Goal: Navigation & Orientation: Find specific page/section

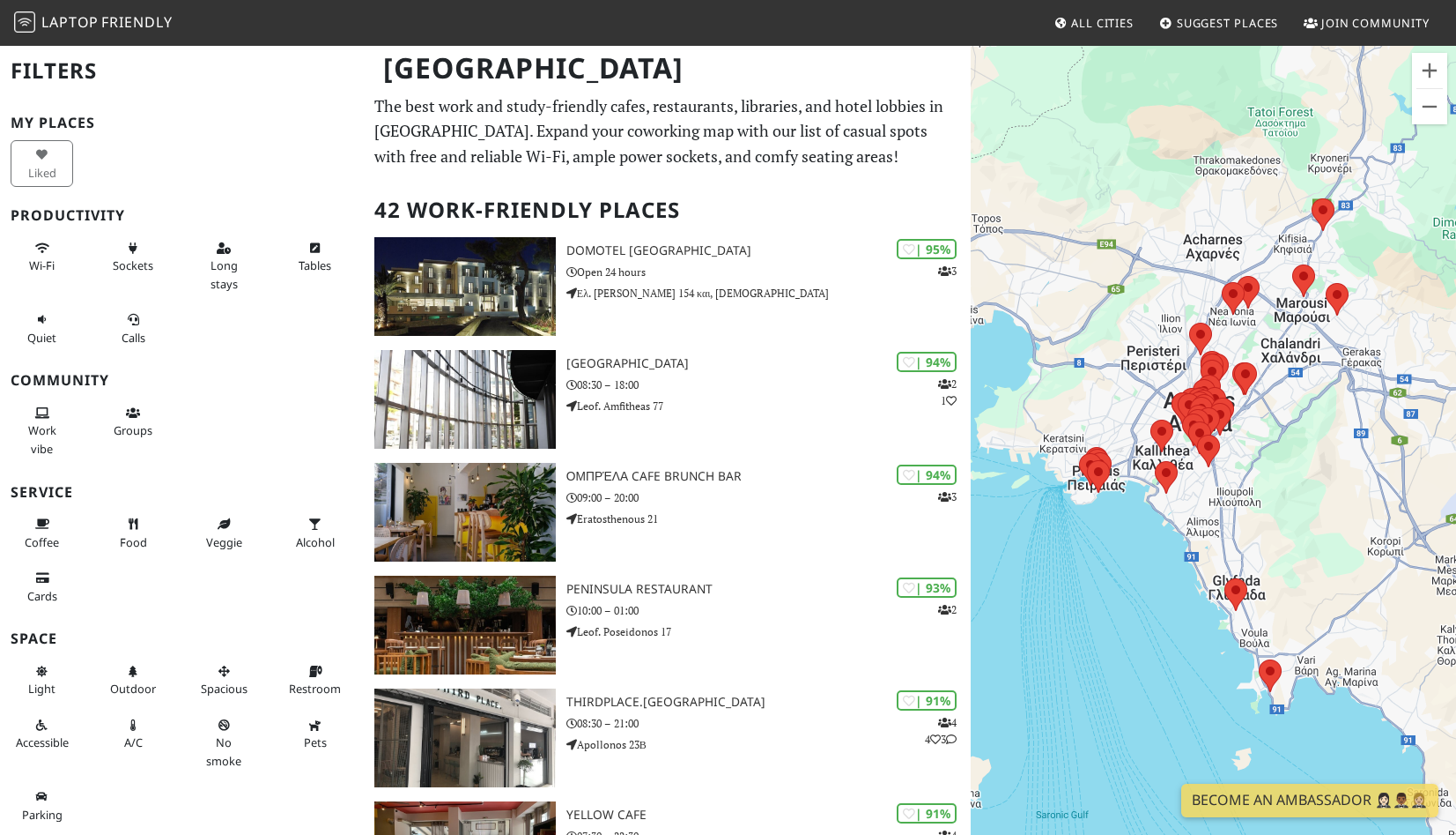
click at [1265, 404] on div "To navigate, press the arrow keys." at bounding box center [1213, 461] width 485 height 835
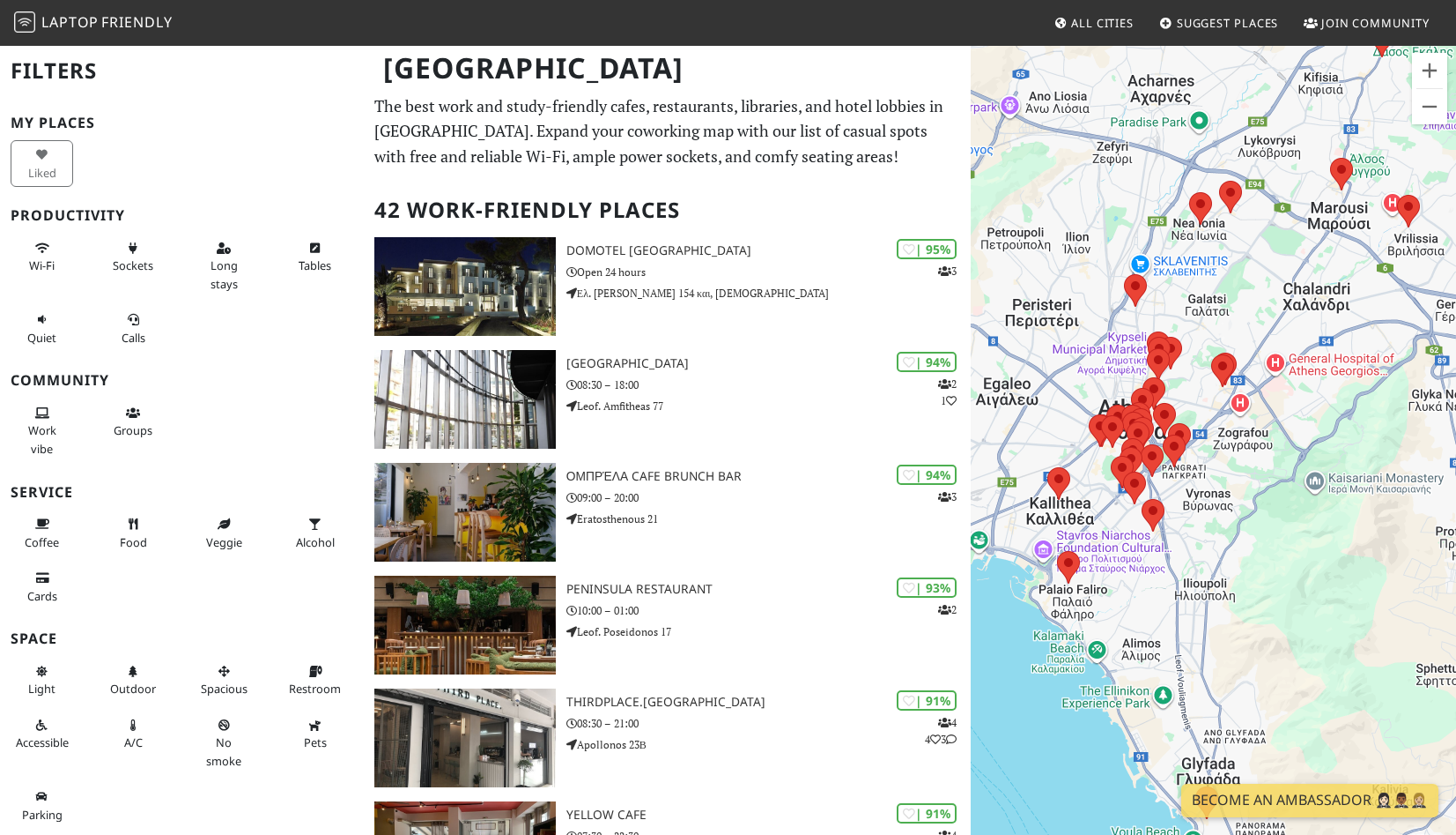
click at [1216, 428] on div "To navigate, press the arrow keys." at bounding box center [1213, 461] width 485 height 835
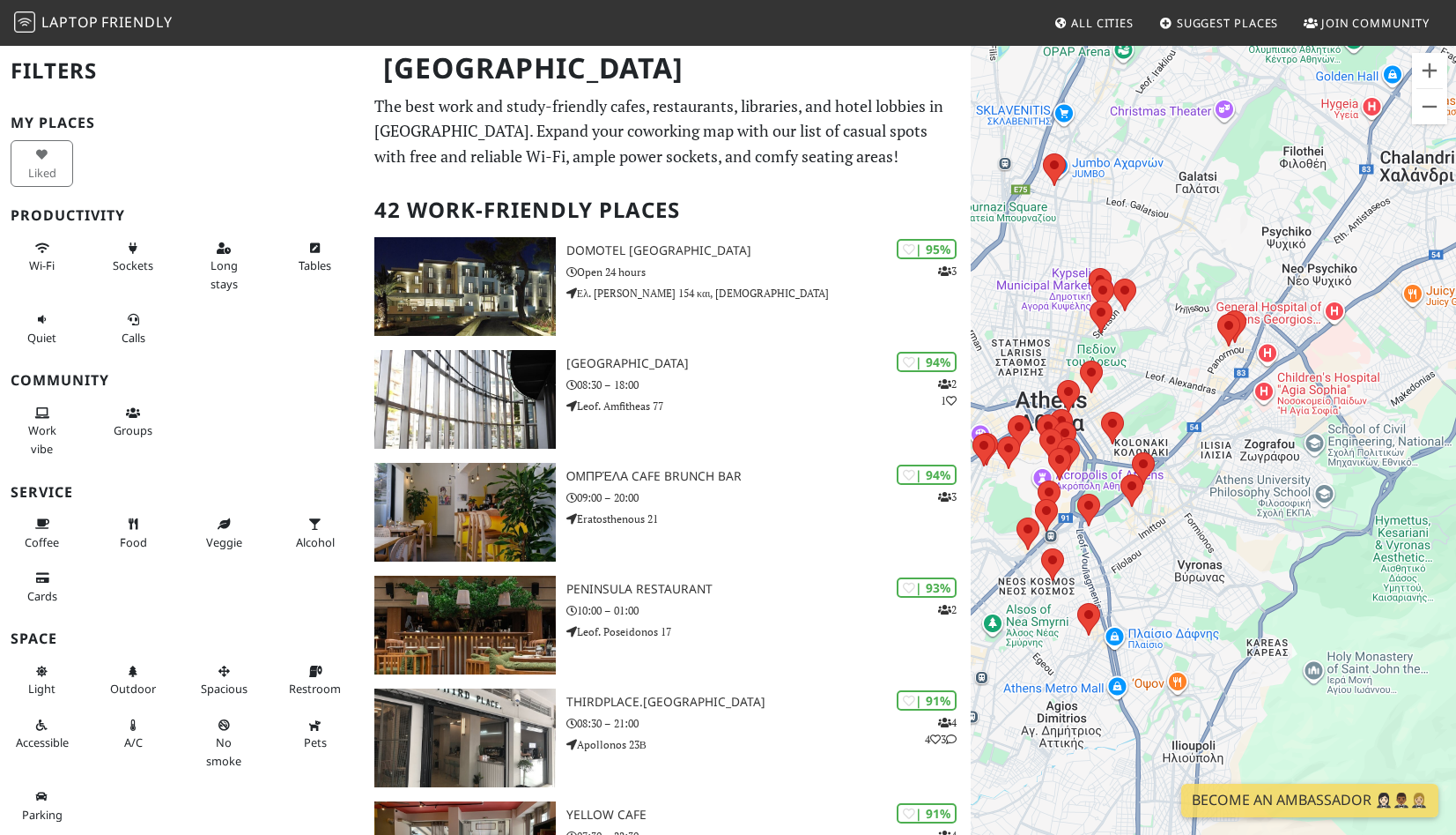
click at [1134, 315] on div "To navigate, press the arrow keys." at bounding box center [1213, 461] width 485 height 835
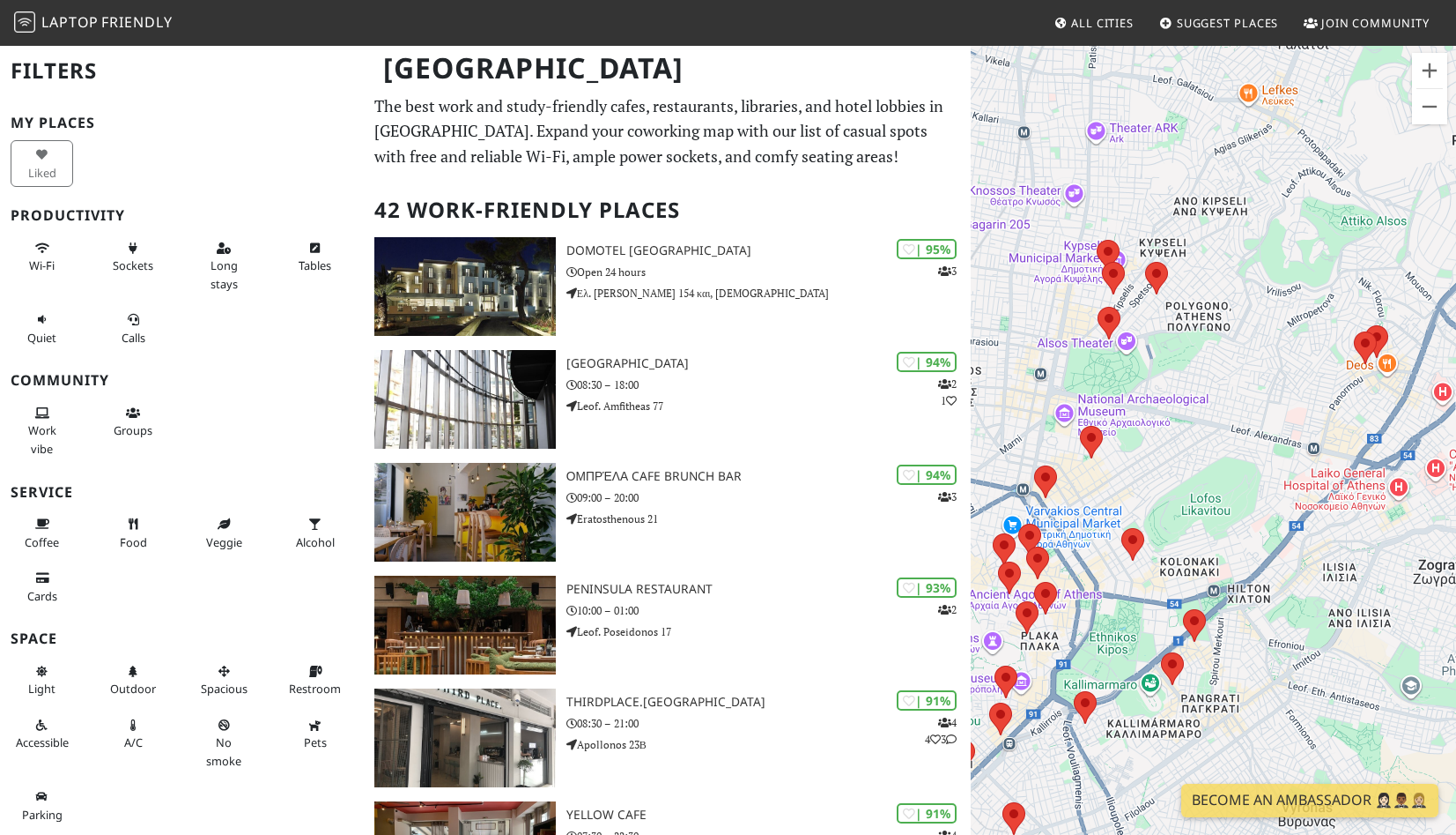
drag, startPoint x: 1125, startPoint y: 353, endPoint x: 1166, endPoint y: 337, distance: 44.0
click at [1169, 338] on div "To navigate, press the arrow keys." at bounding box center [1213, 461] width 485 height 835
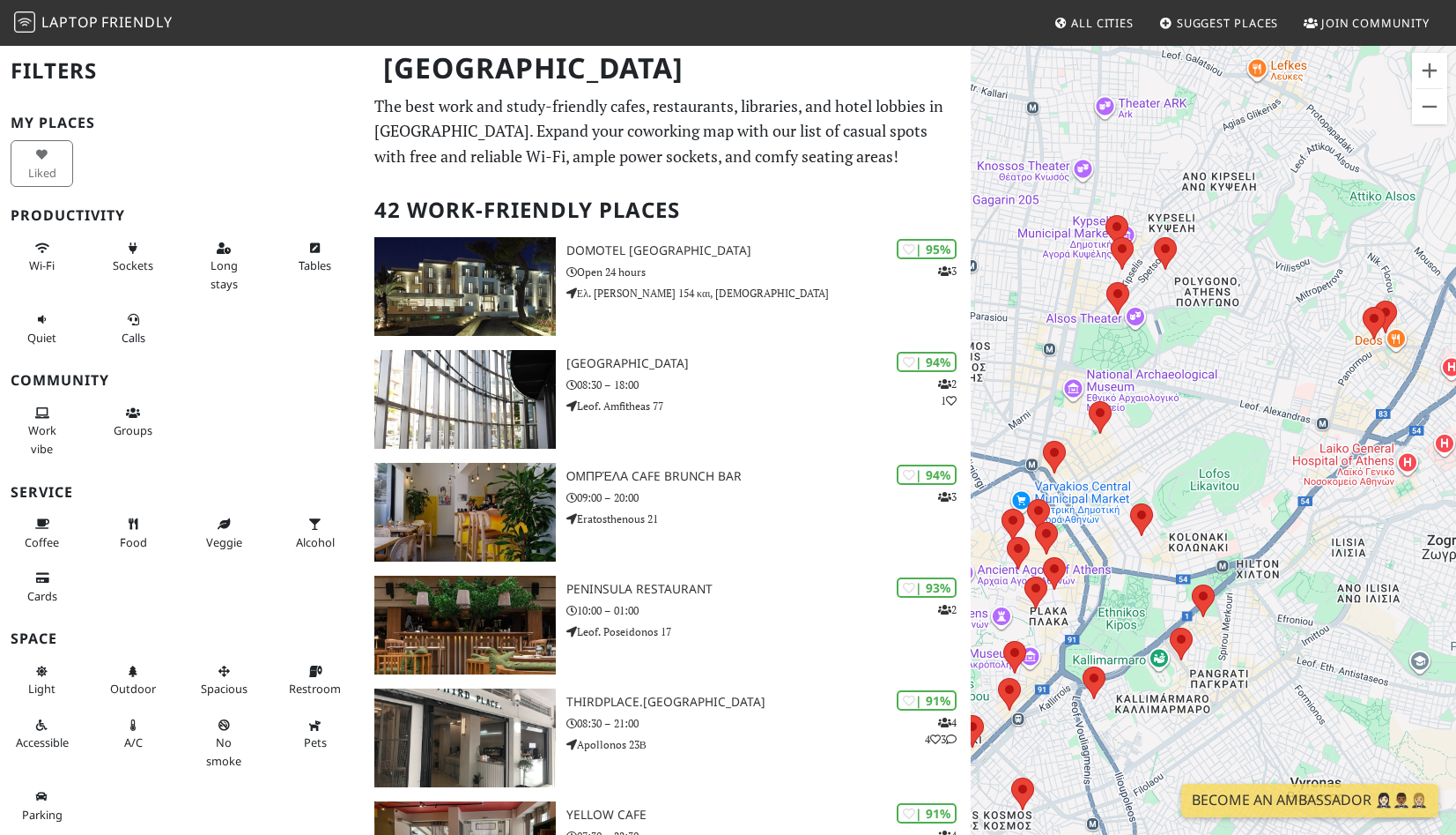
drag, startPoint x: 1161, startPoint y: 401, endPoint x: 1187, endPoint y: 351, distance: 56.4
click at [1190, 351] on div "To navigate, press the arrow keys." at bounding box center [1213, 461] width 485 height 835
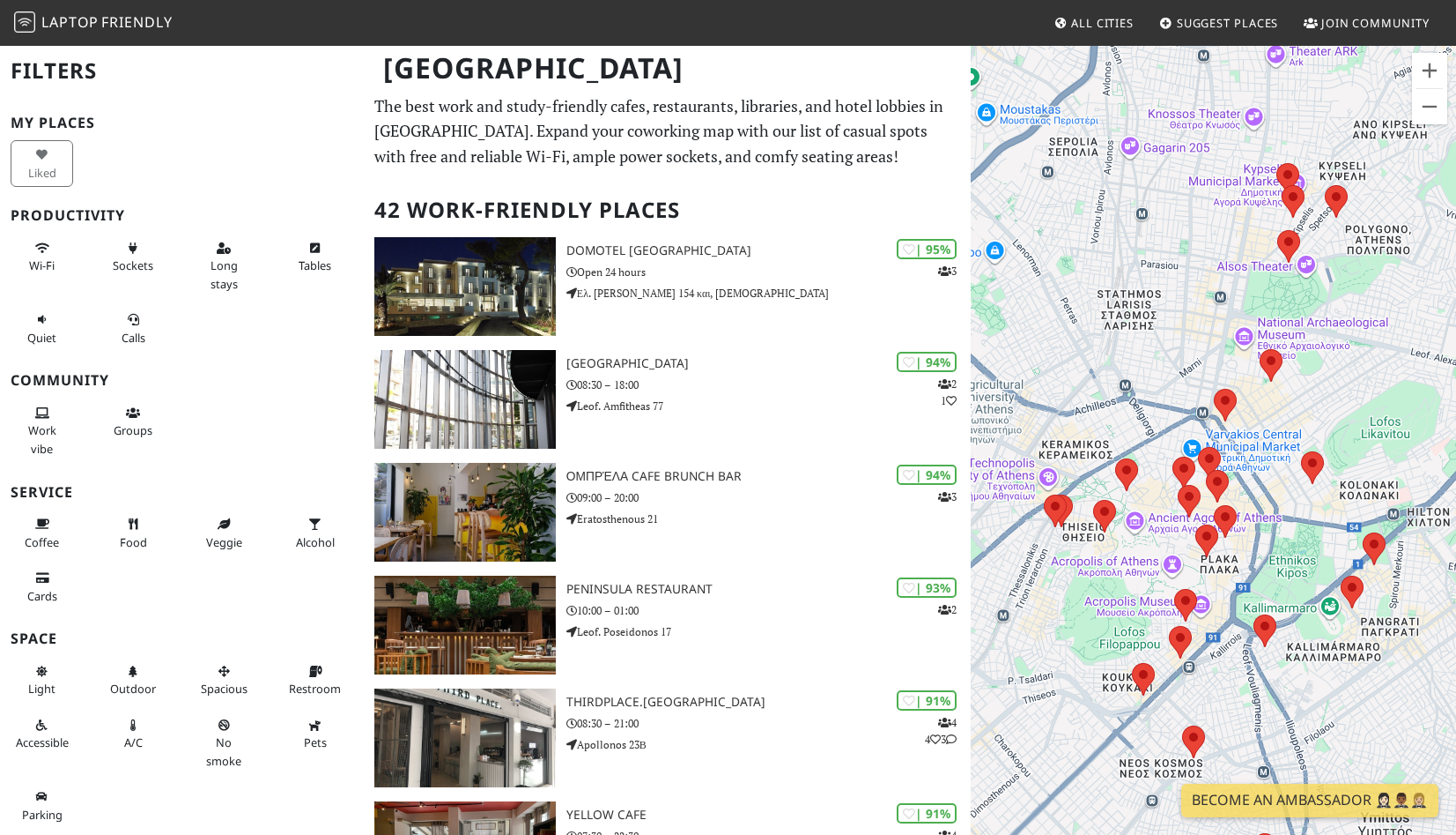
drag, startPoint x: 1165, startPoint y: 744, endPoint x: 1165, endPoint y: 562, distance: 182.0
click at [1165, 561] on div "To navigate, press the arrow keys." at bounding box center [1213, 461] width 485 height 835
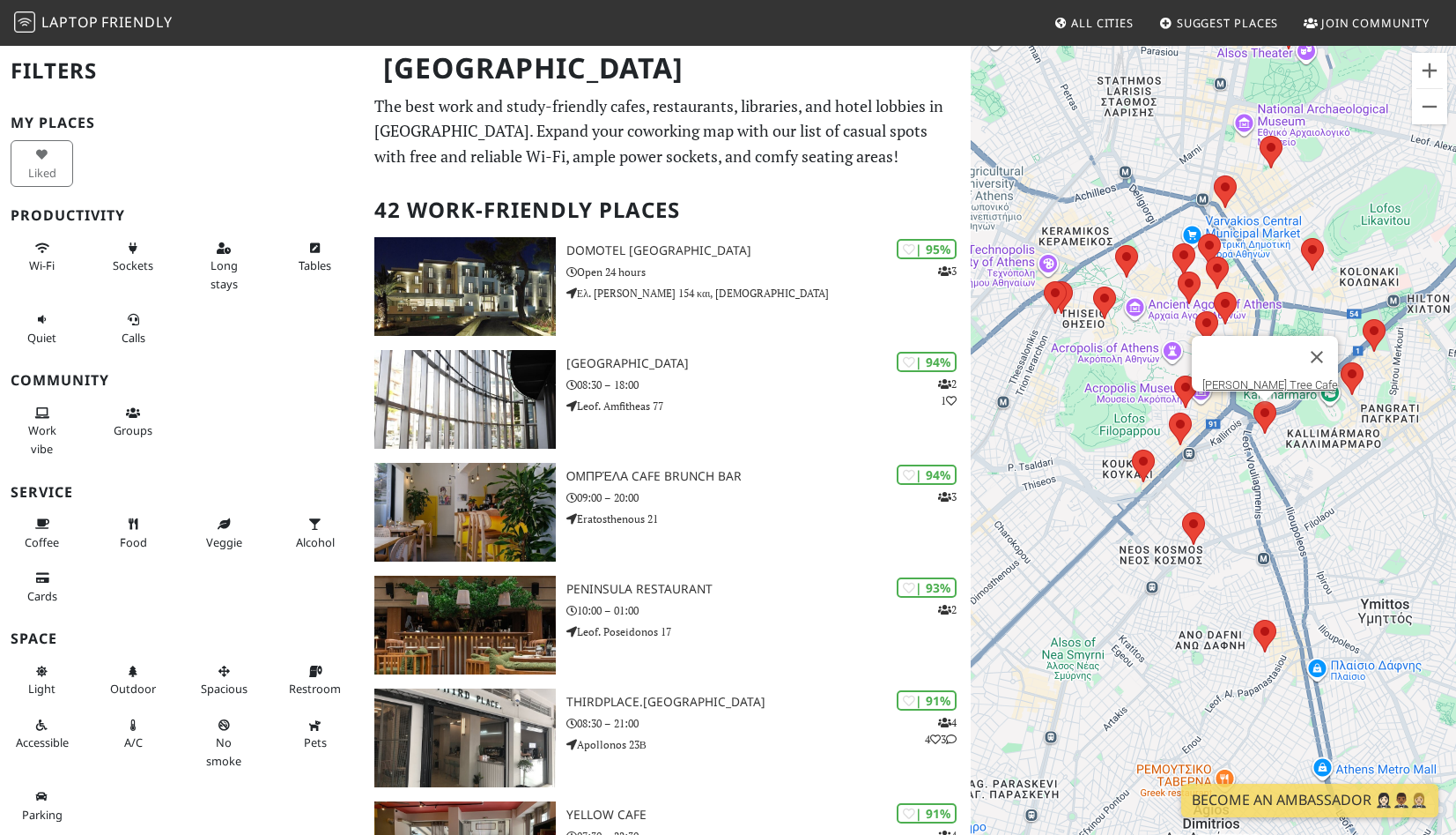
click at [1254, 401] on area at bounding box center [1254, 401] width 0 height 0
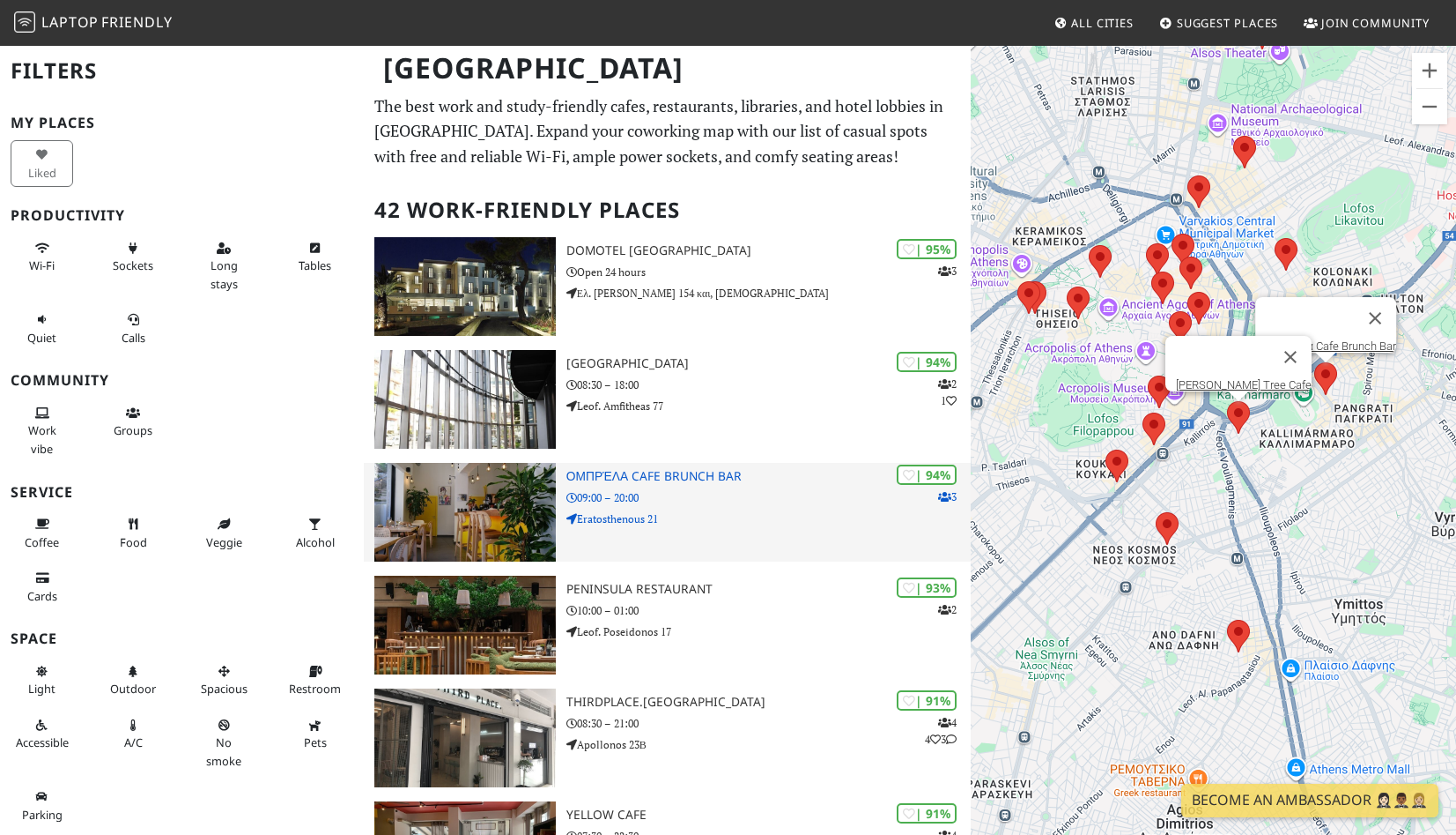
click at [738, 499] on p "09:00 – 20:00" at bounding box center [768, 497] width 404 height 17
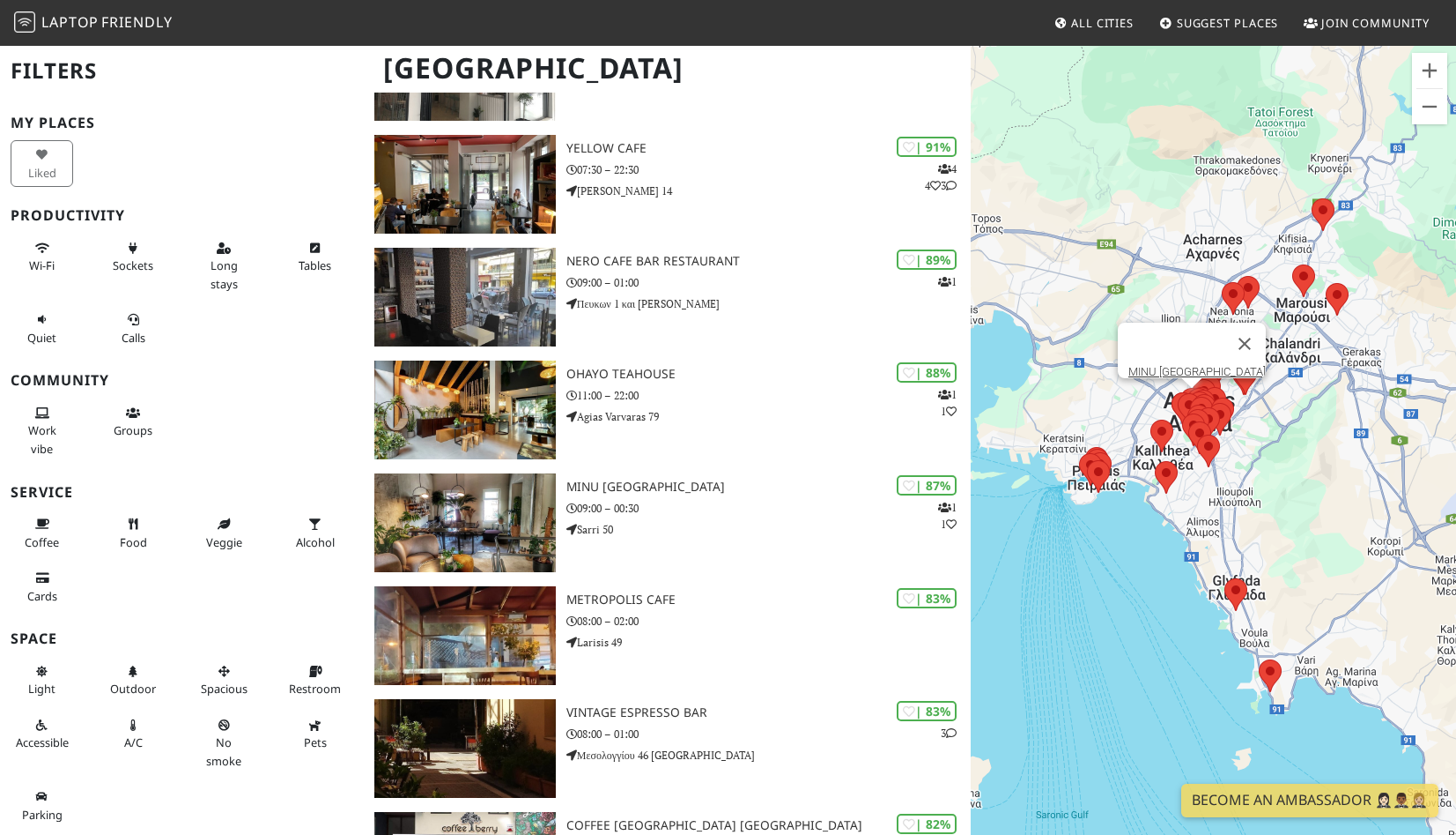
scroll to position [690, 0]
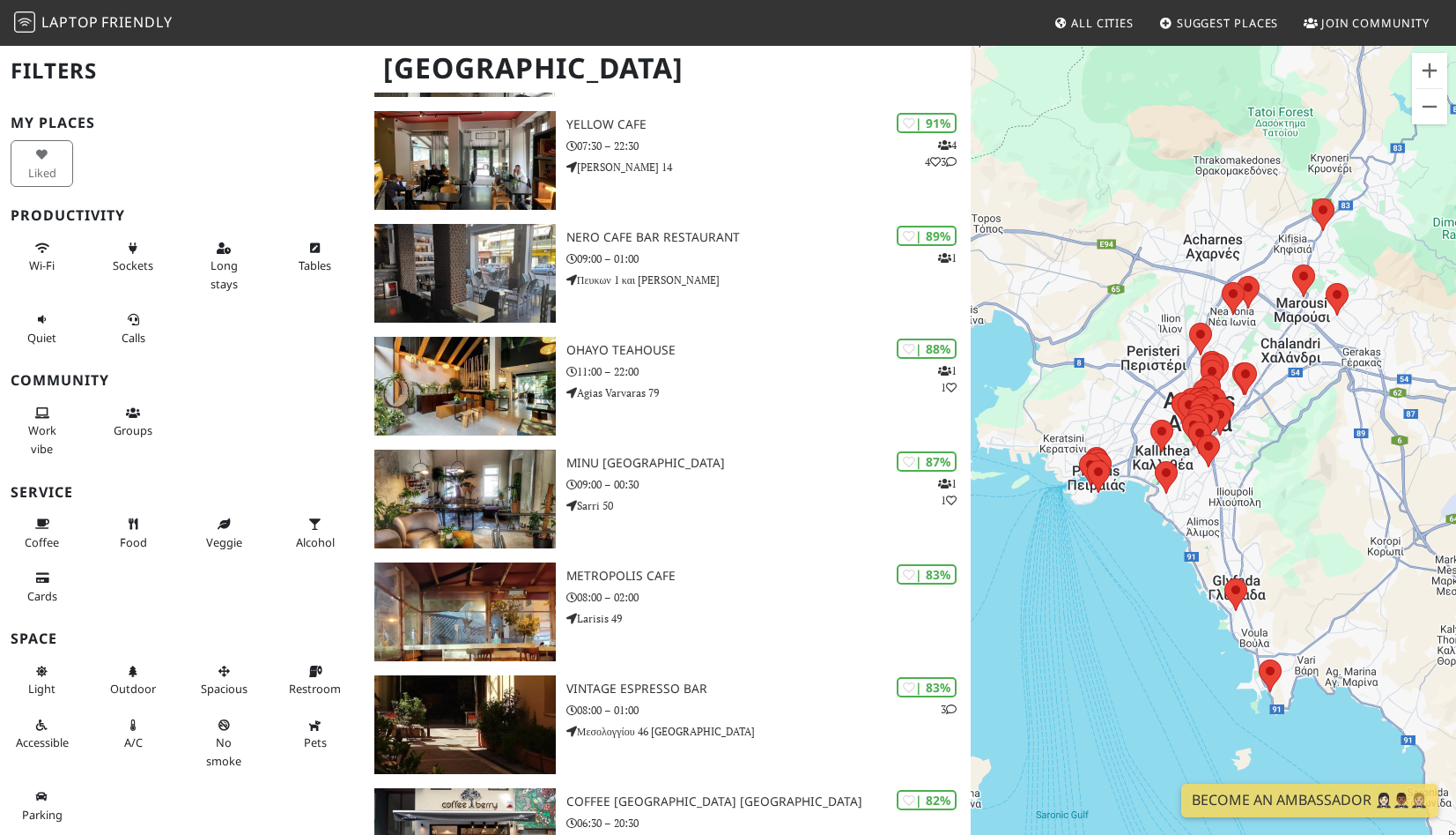
click at [1153, 291] on div "To navigate, press the arrow keys." at bounding box center [1213, 461] width 485 height 835
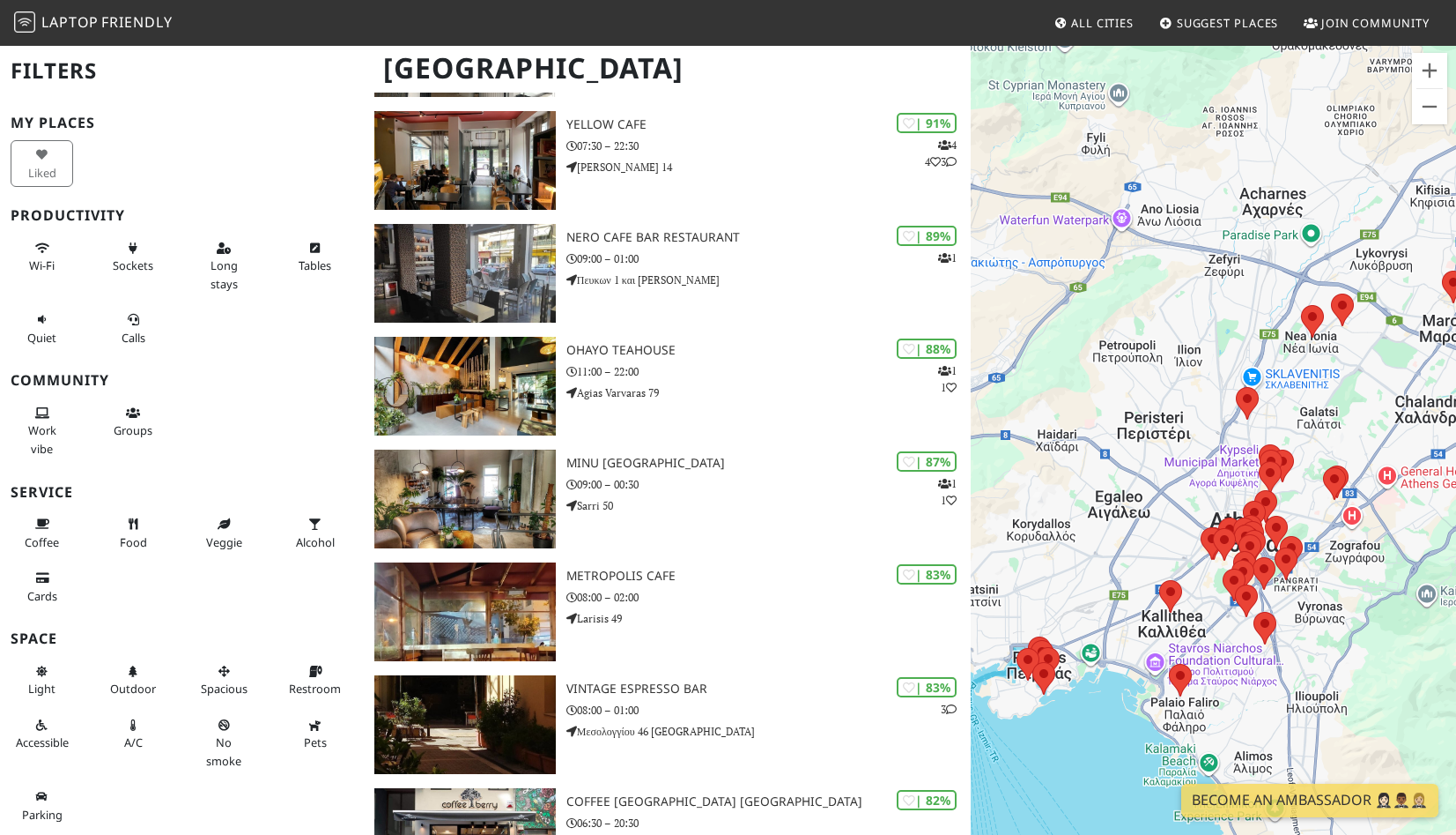
click at [1331, 394] on div "To navigate, press the arrow keys." at bounding box center [1213, 461] width 485 height 835
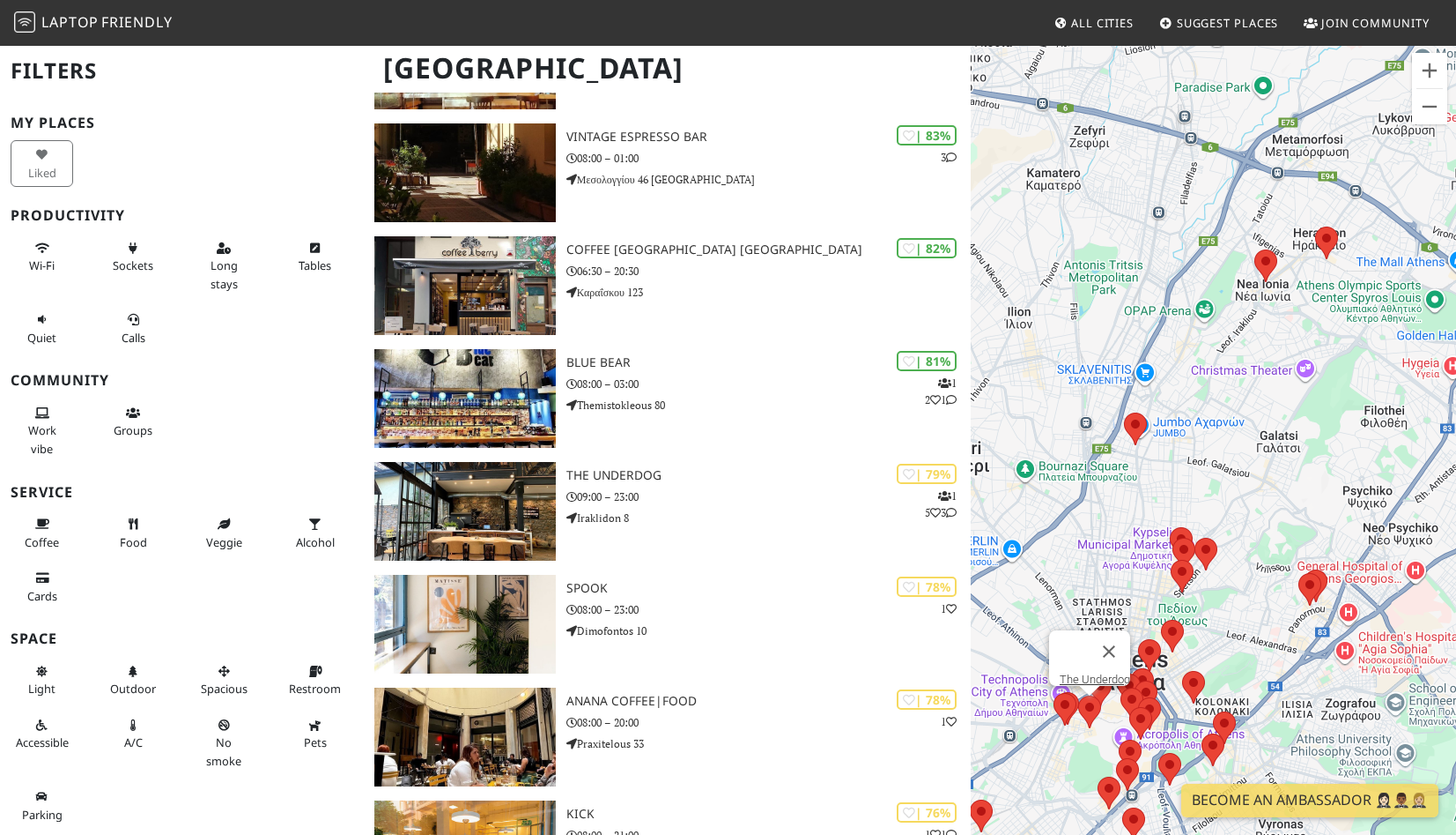
scroll to position [1244, 0]
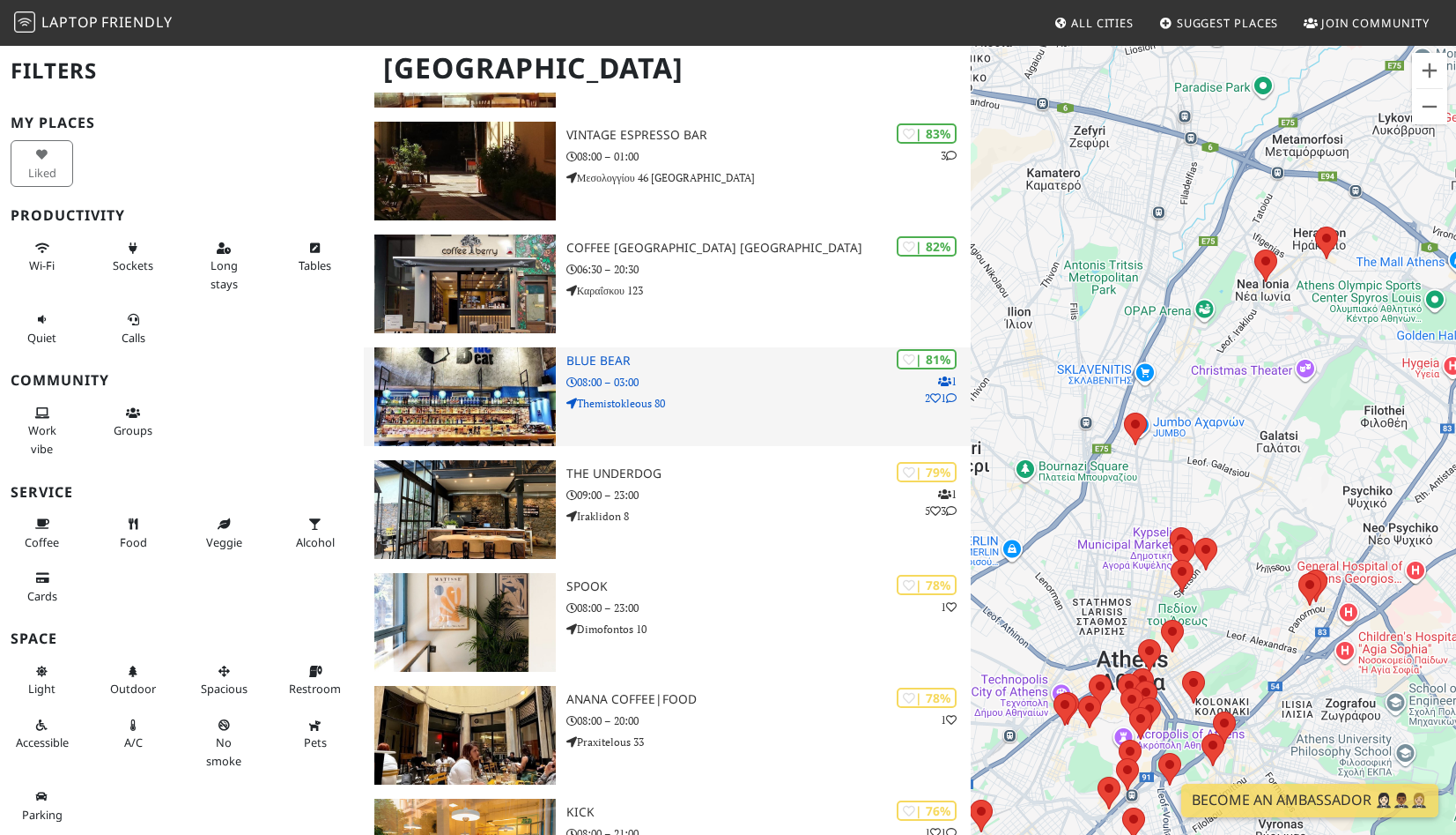
drag, startPoint x: 1256, startPoint y: 414, endPoint x: 894, endPoint y: 398, distance: 362.4
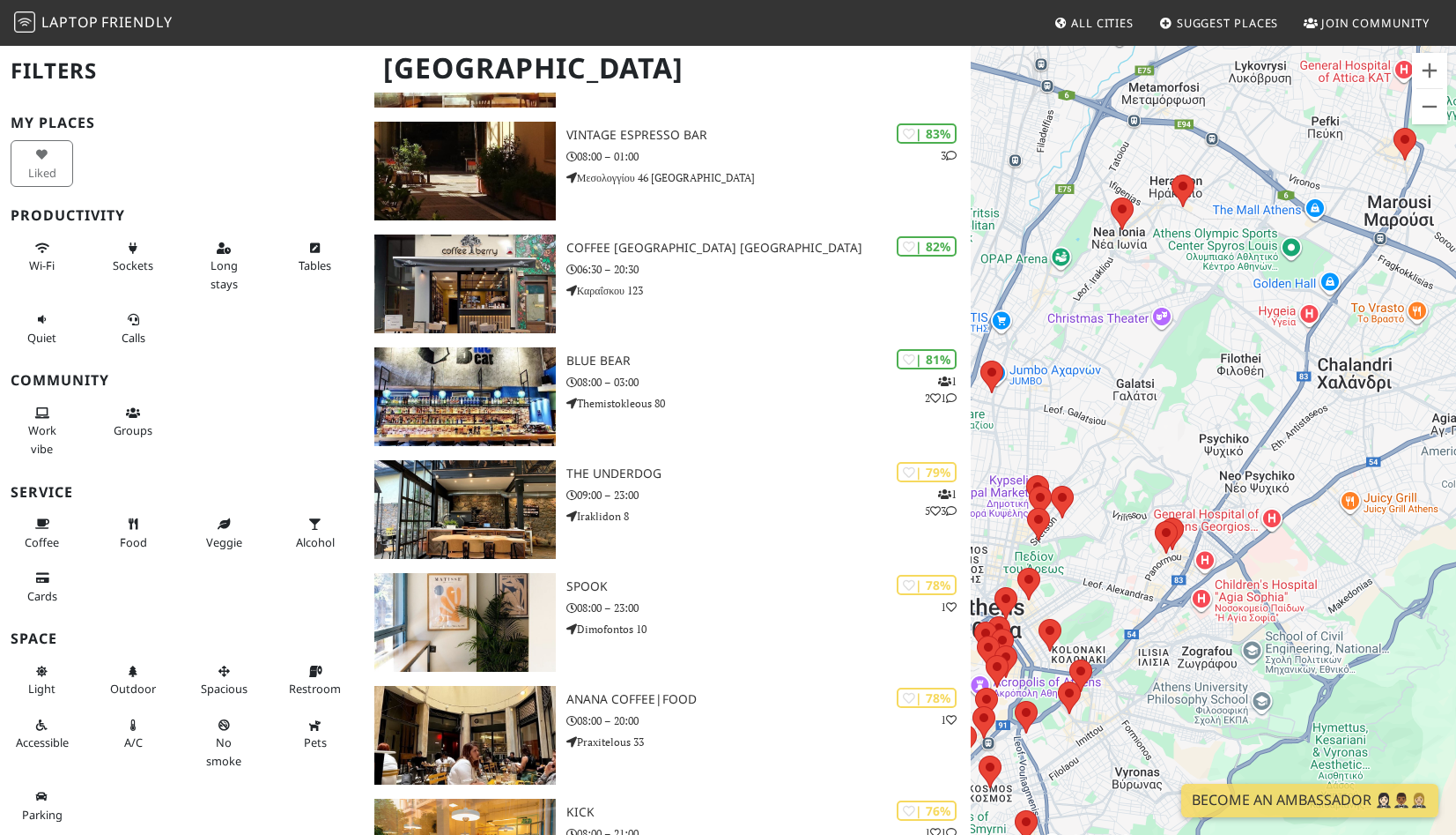
drag, startPoint x: 1195, startPoint y: 362, endPoint x: 1031, endPoint y: 362, distance: 164.0
click at [1032, 363] on div "To navigate, press the arrow keys." at bounding box center [1213, 461] width 485 height 835
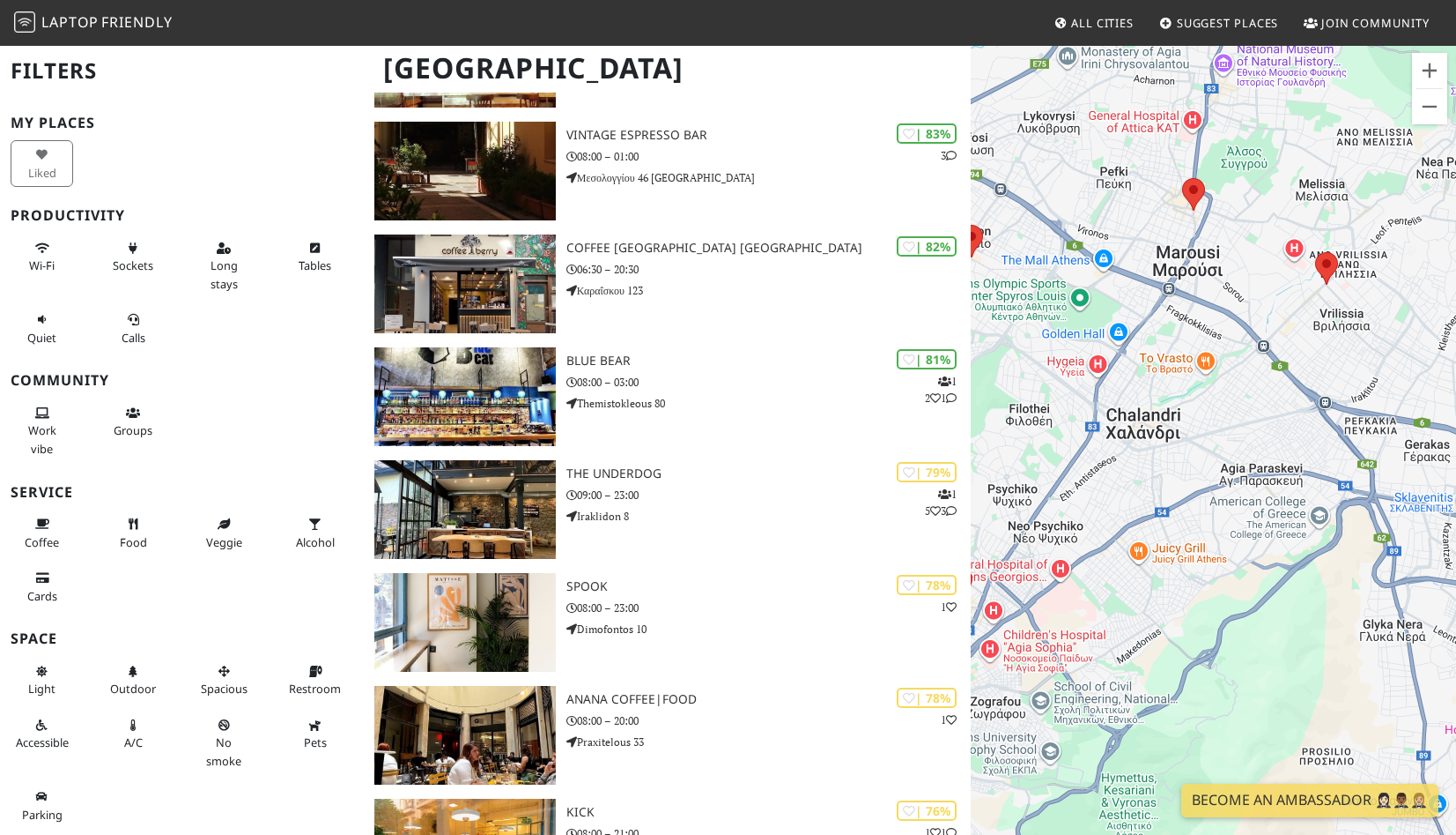
drag, startPoint x: 1221, startPoint y: 346, endPoint x: 1175, endPoint y: 420, distance: 87.1
click at [1175, 420] on div "To navigate, press the arrow keys." at bounding box center [1213, 461] width 485 height 835
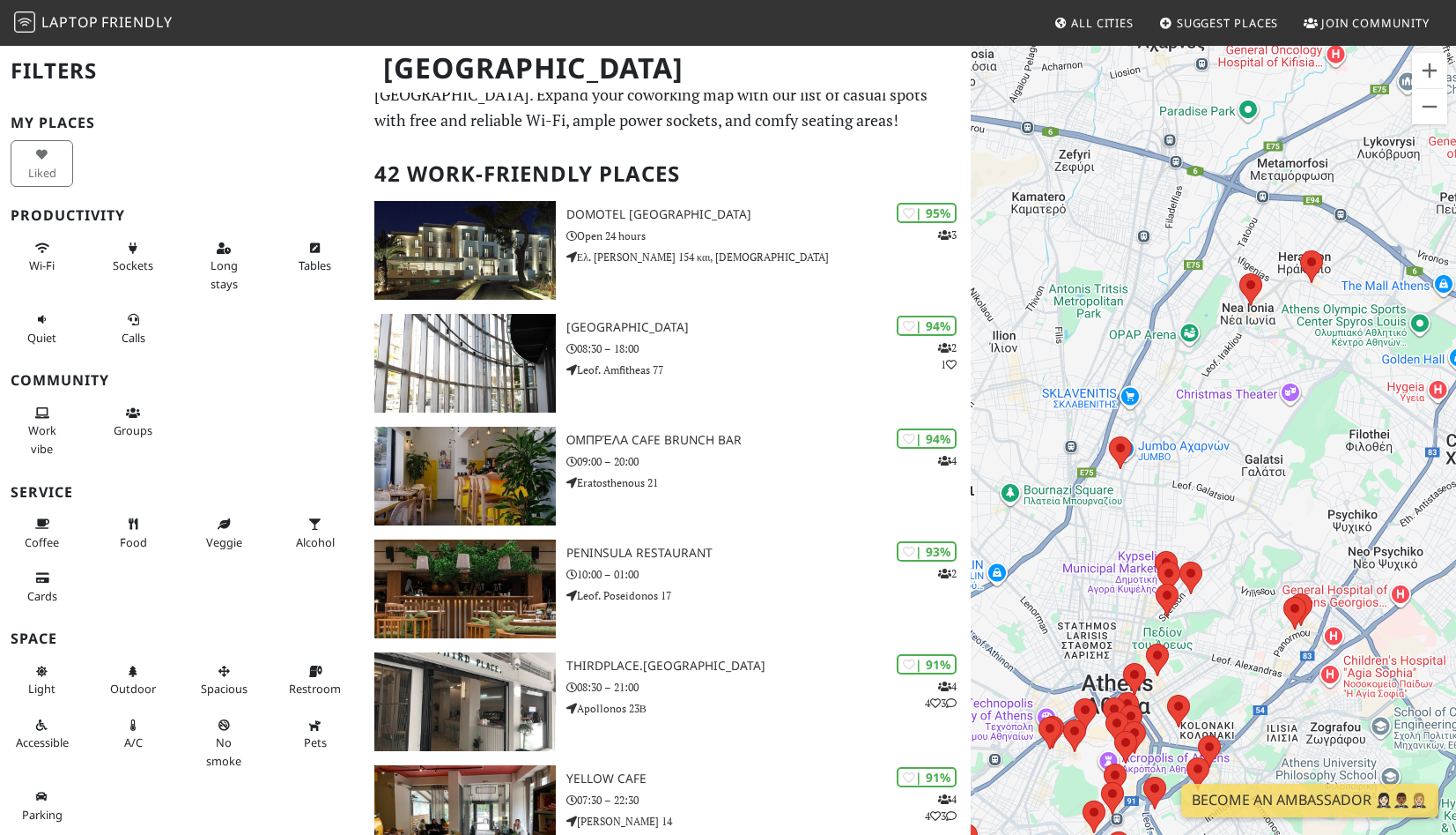
scroll to position [0, 0]
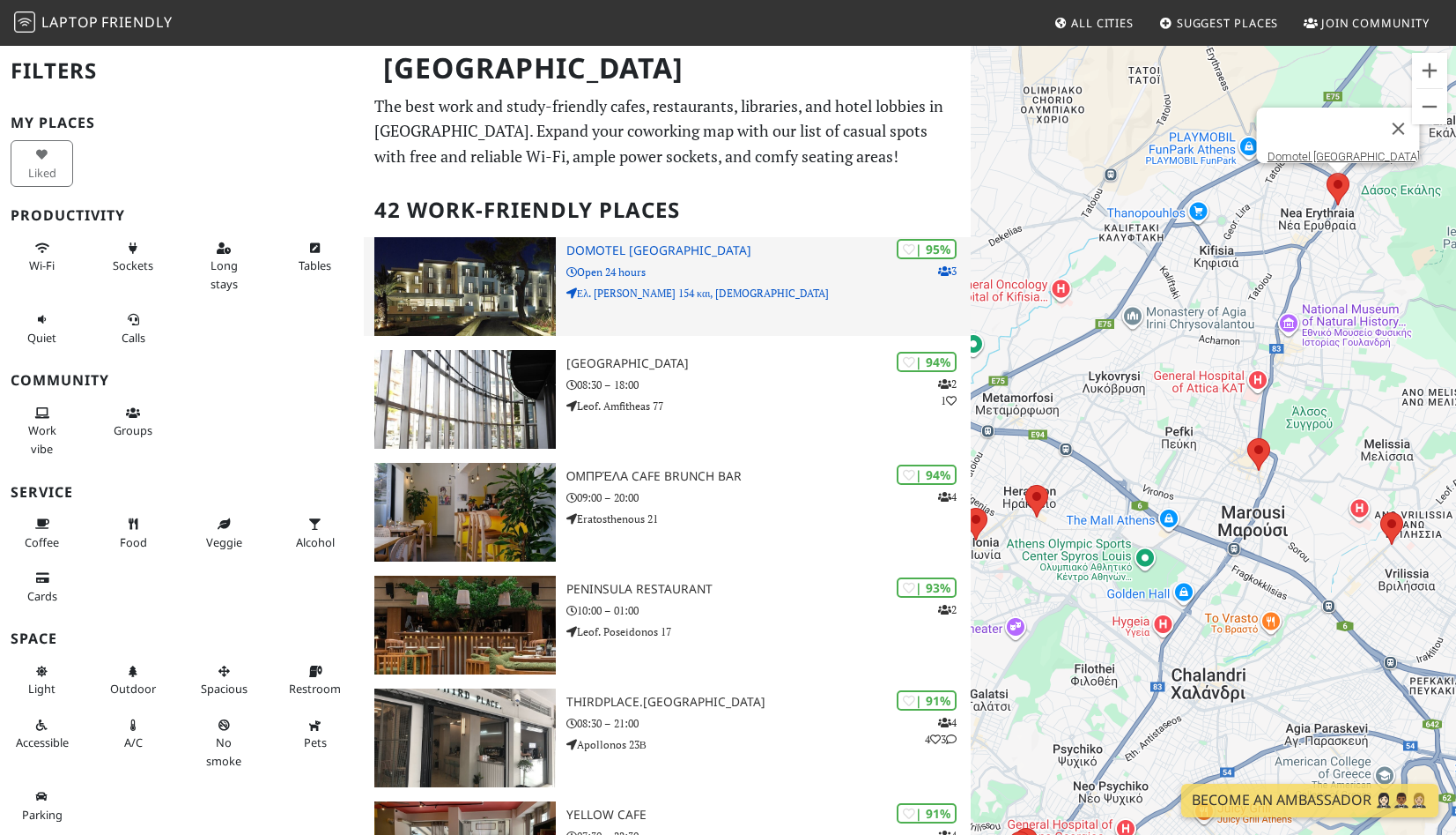
click at [671, 285] on p "Ελ. Βενιζέλου 154 και, Romilias" at bounding box center [768, 293] width 404 height 17
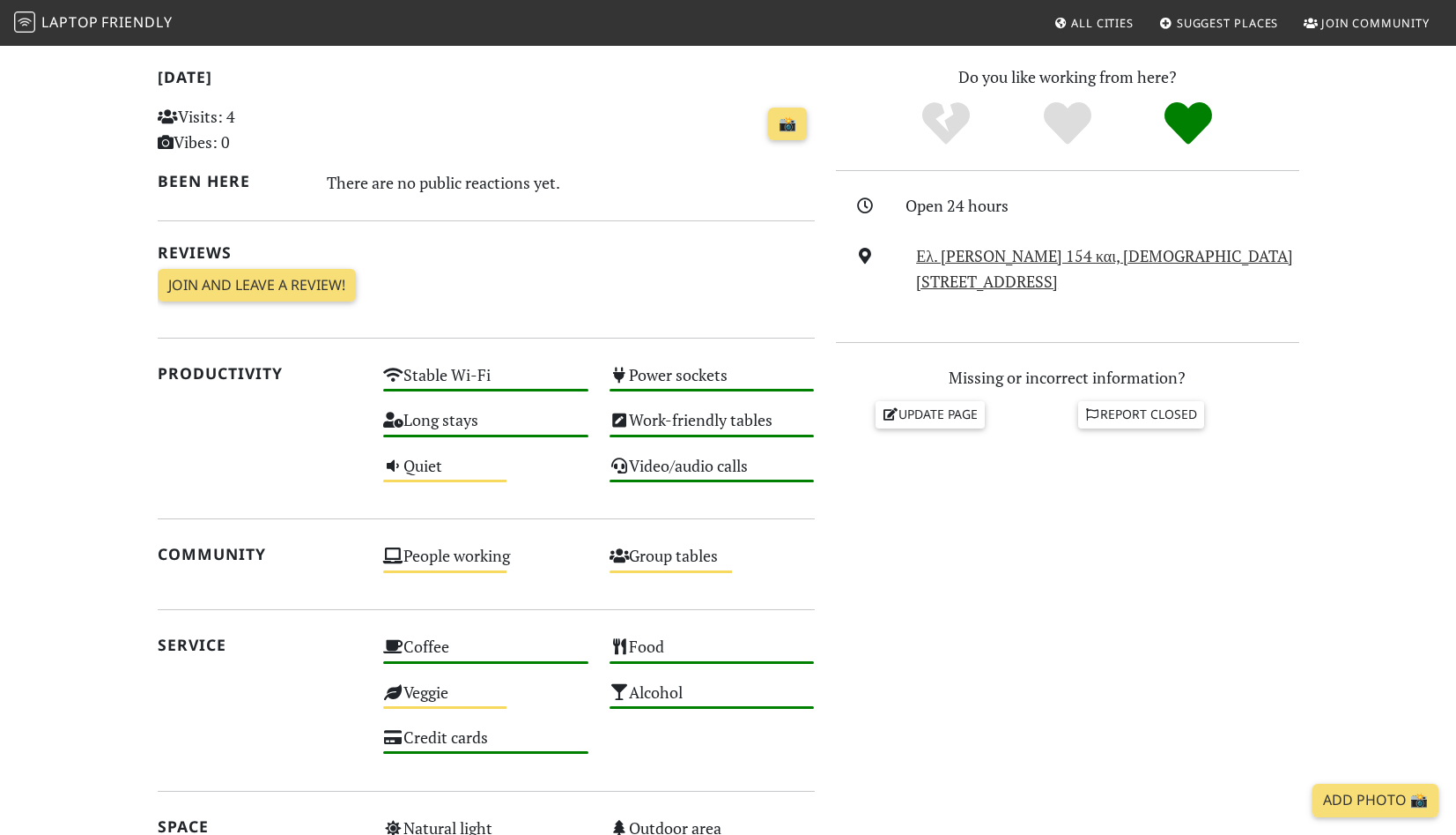
scroll to position [371, 0]
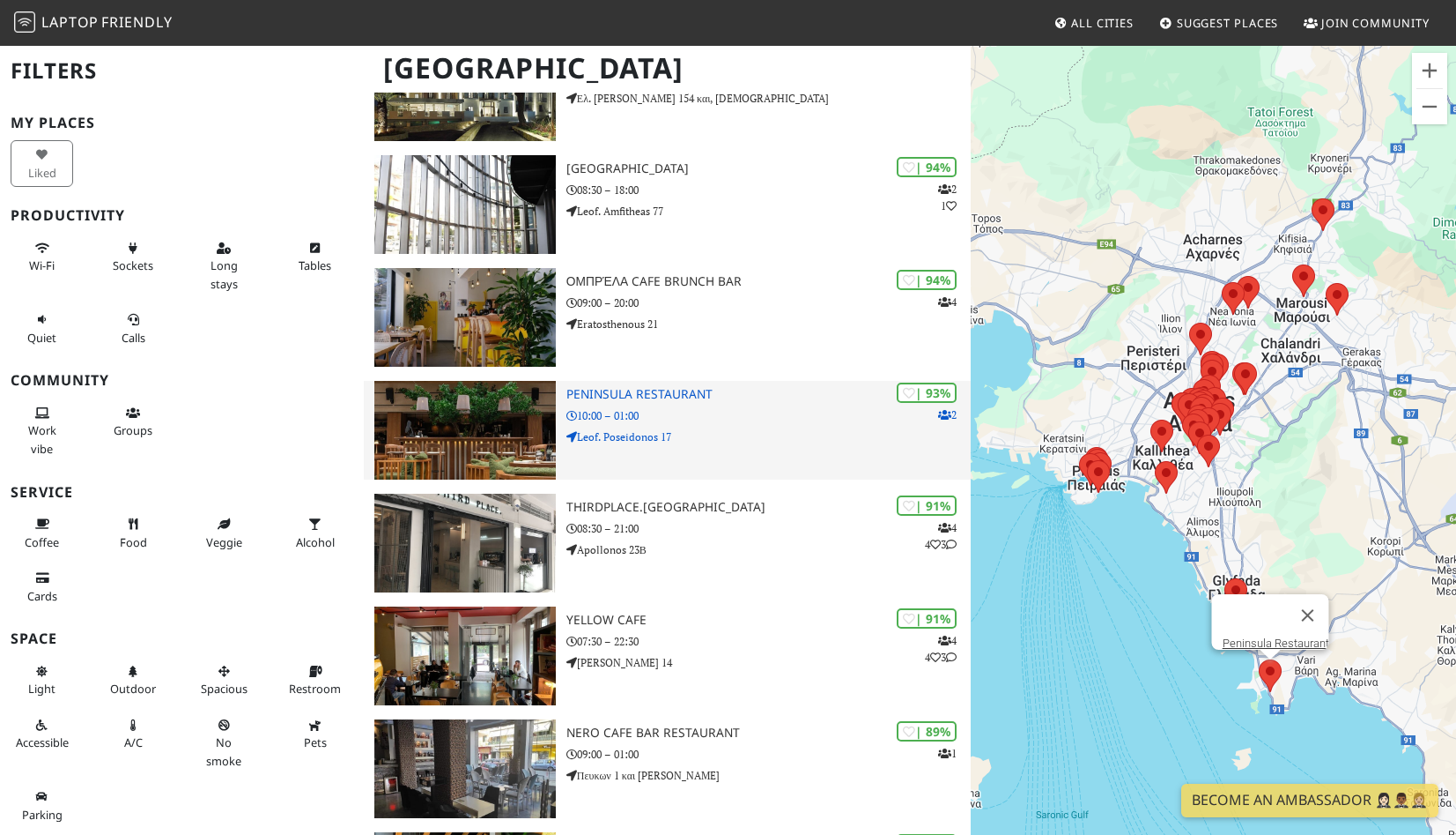
scroll to position [240, 0]
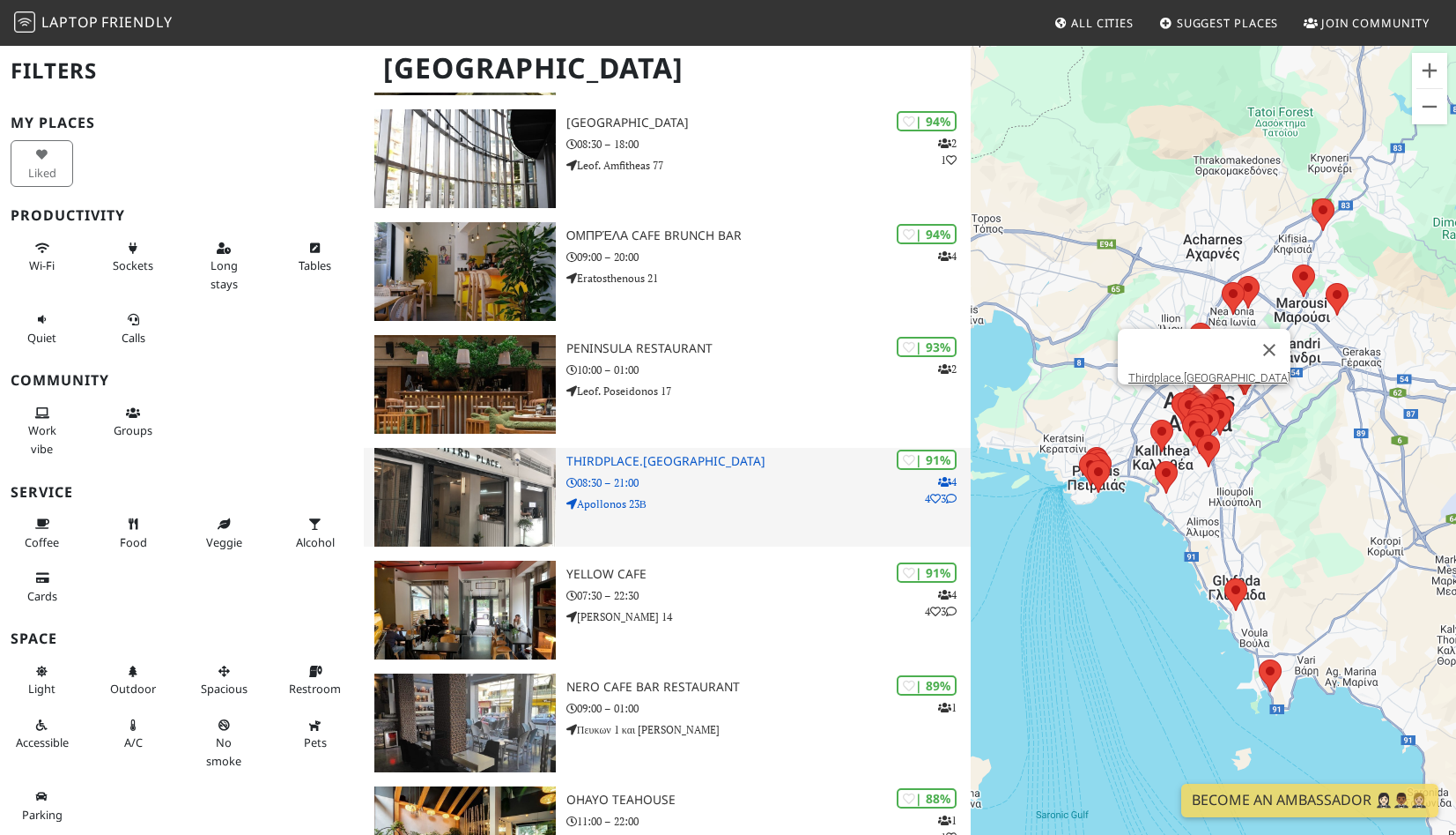
click at [687, 488] on p "08:30 – 21:00" at bounding box center [768, 483] width 404 height 17
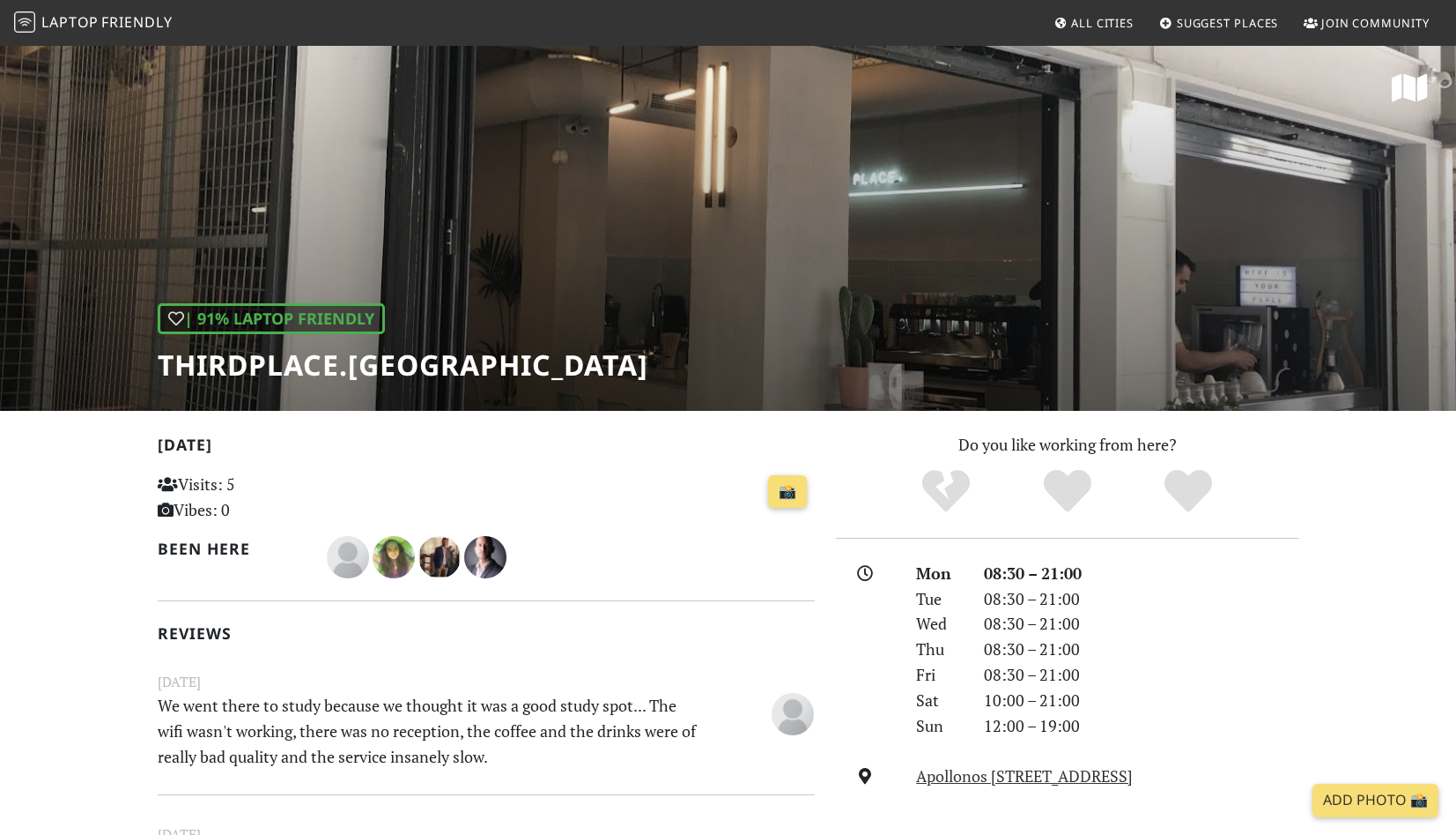
click at [490, 265] on div "| 91% Laptop Friendly Thirdplace.[GEOGRAPHIC_DATA]" at bounding box center [728, 226] width 1456 height 366
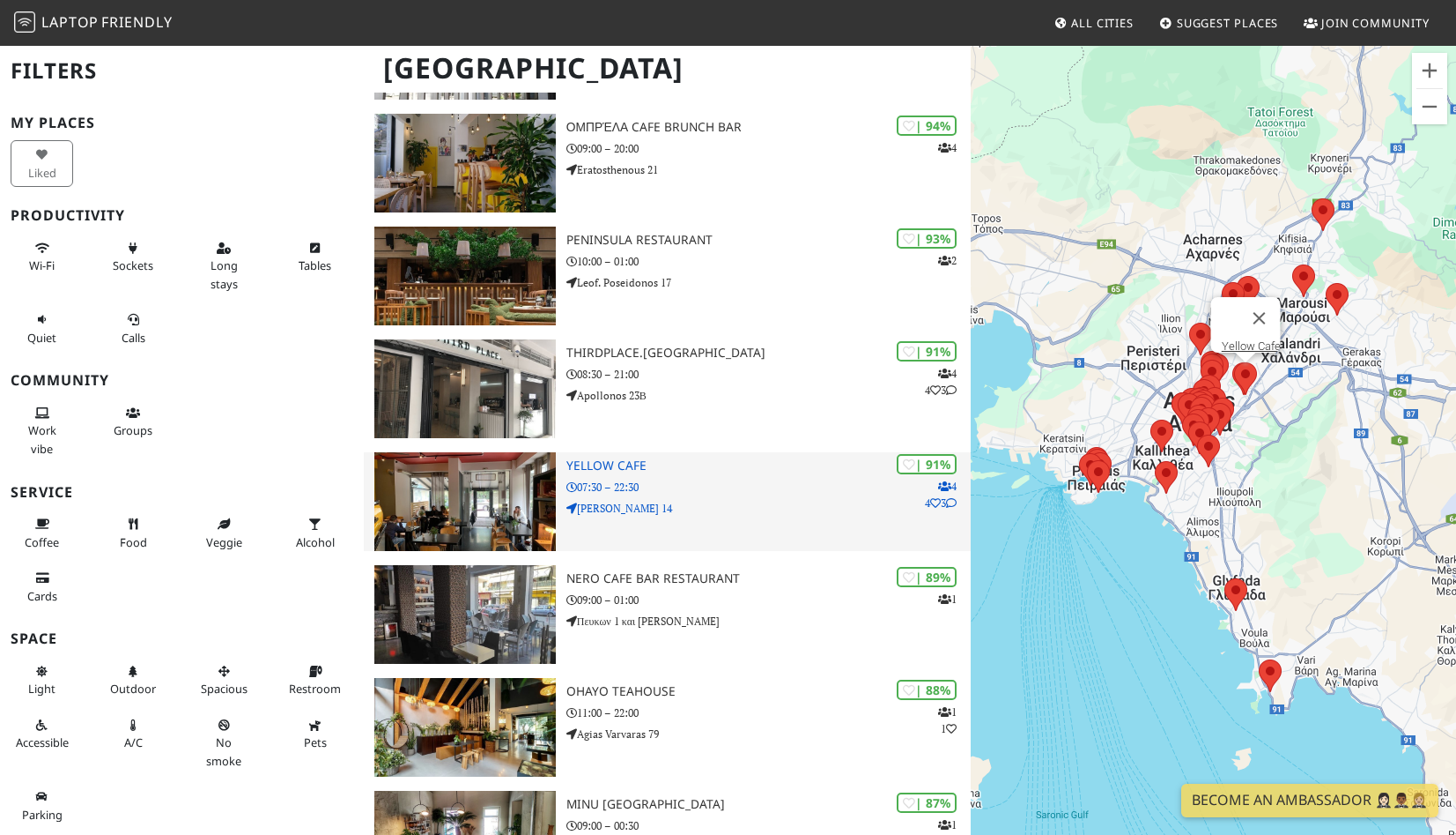
scroll to position [360, 0]
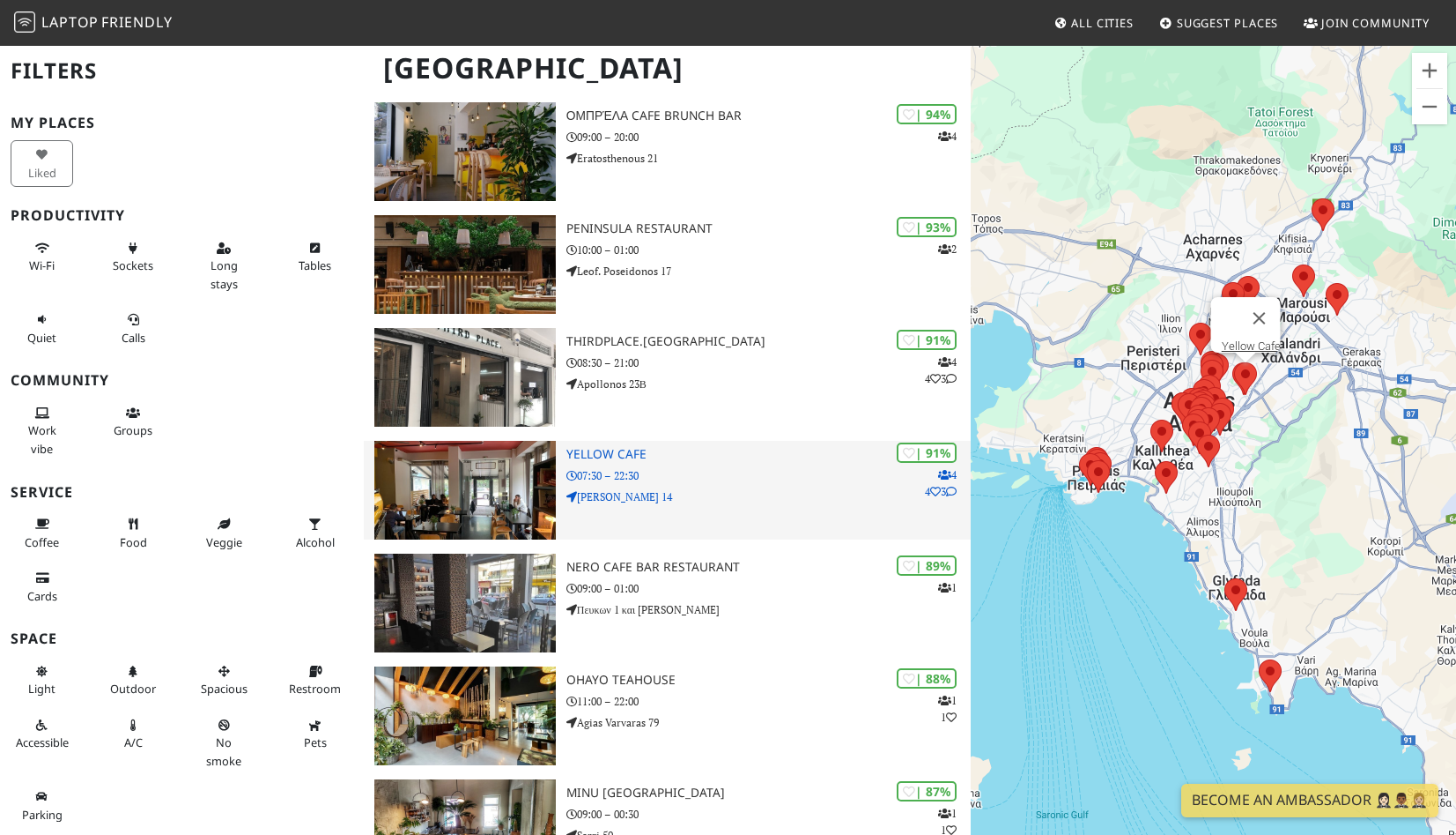
click at [639, 460] on h3 "Yellow Cafe" at bounding box center [768, 454] width 404 height 15
click at [628, 453] on h3 "Yellow Cafe" at bounding box center [768, 454] width 404 height 15
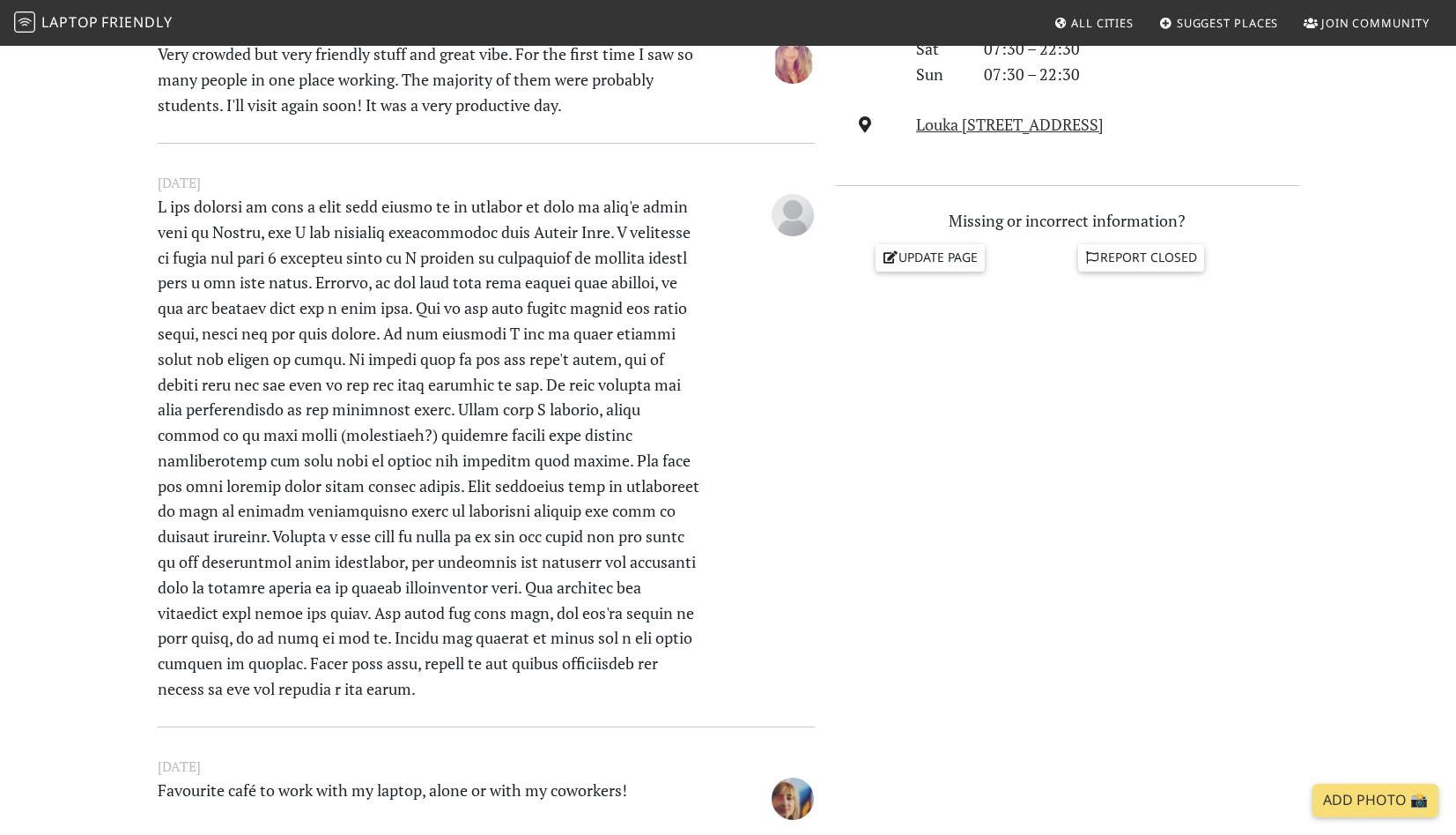
scroll to position [654, 0]
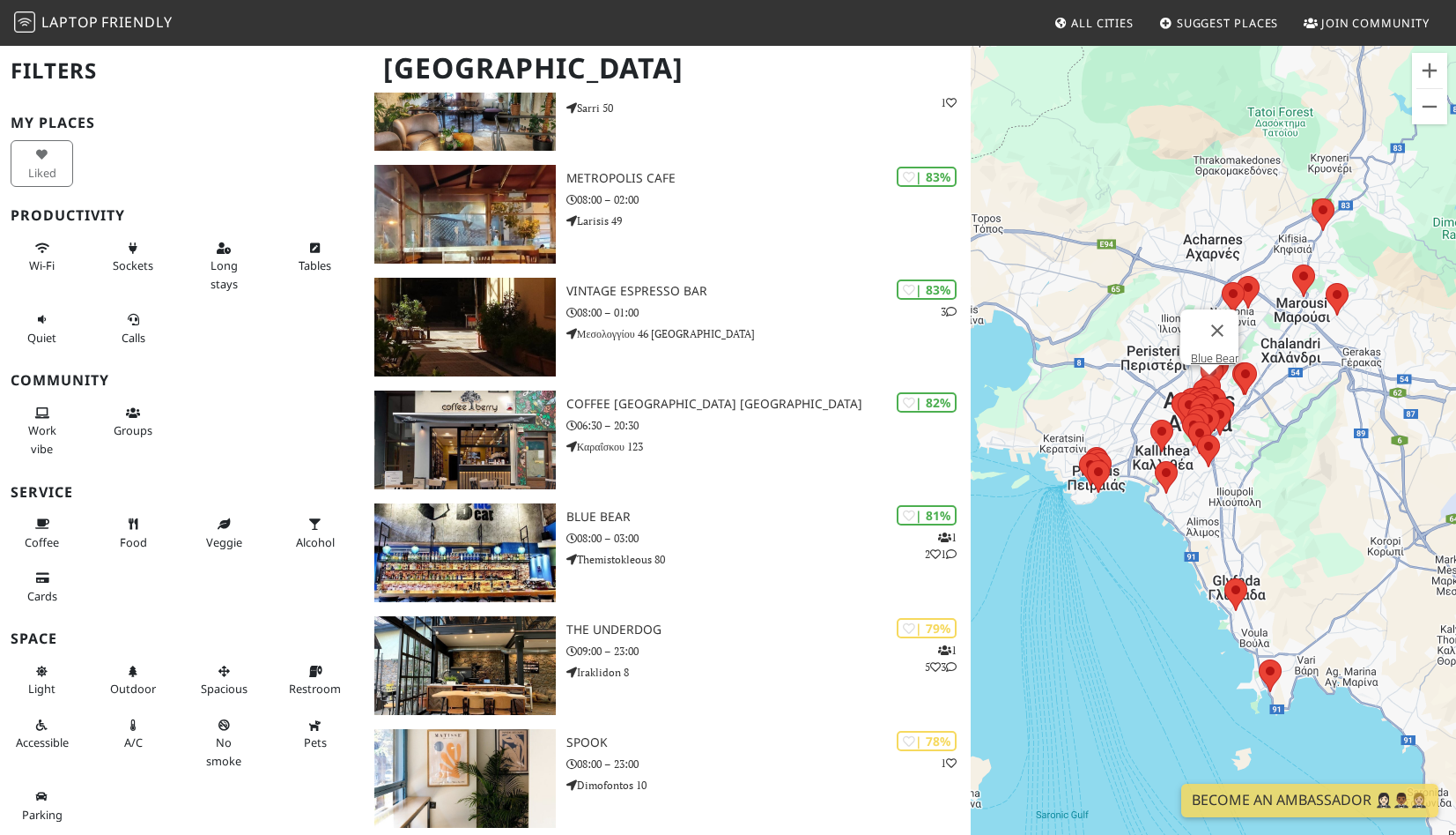
scroll to position [1108, 0]
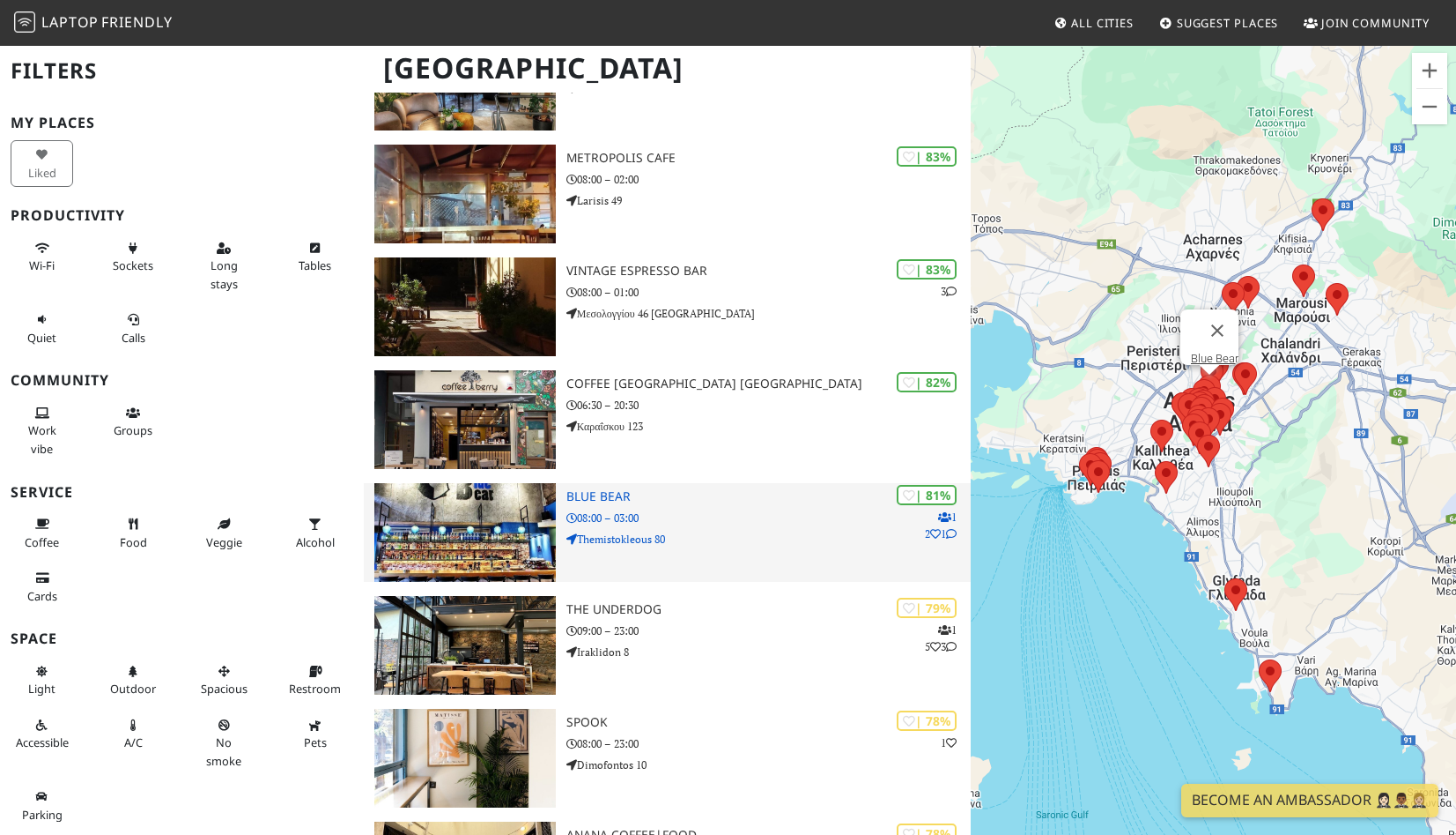
click at [631, 495] on h3 "Blue Bear" at bounding box center [768, 496] width 404 height 15
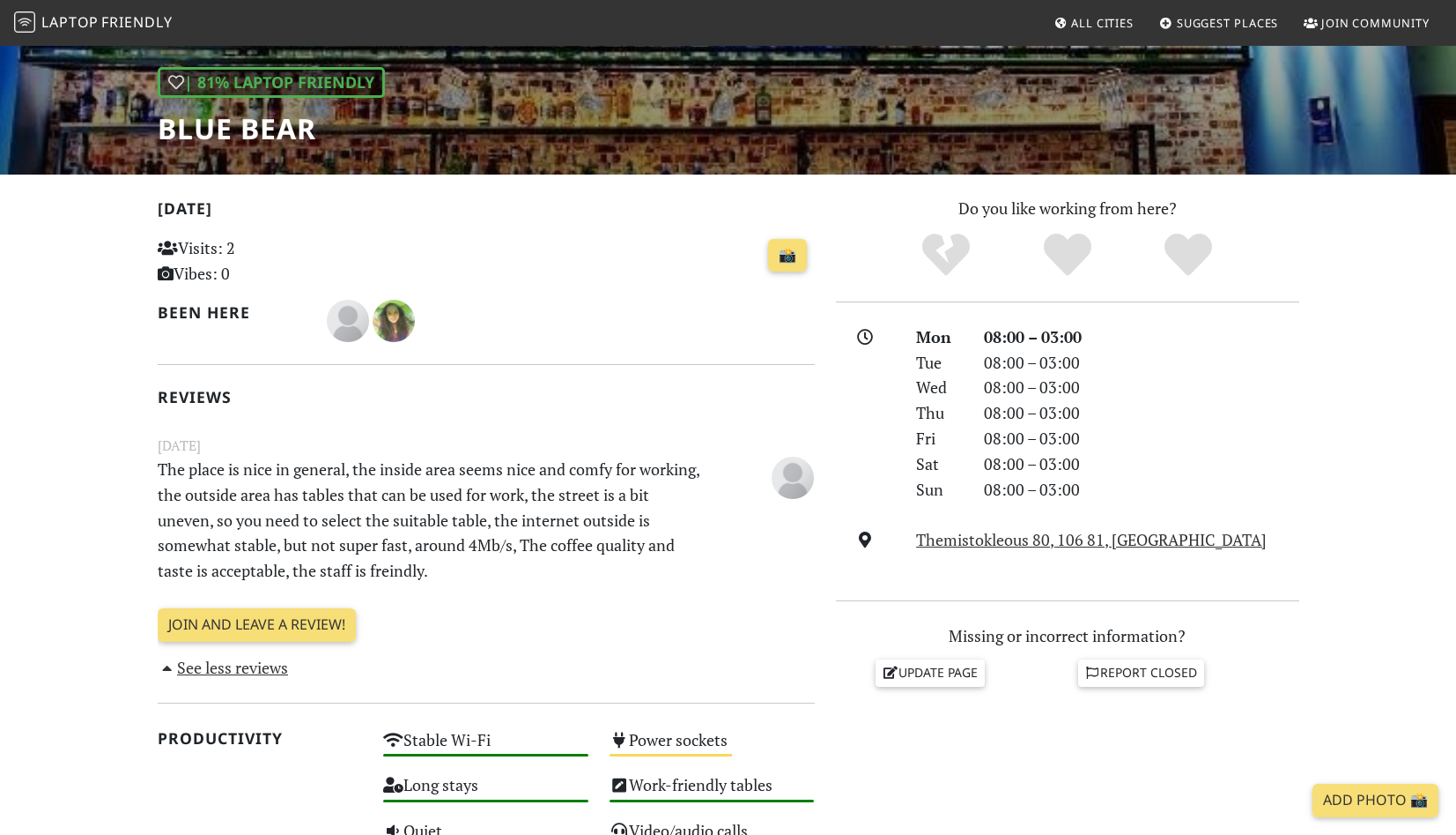
scroll to position [225, 0]
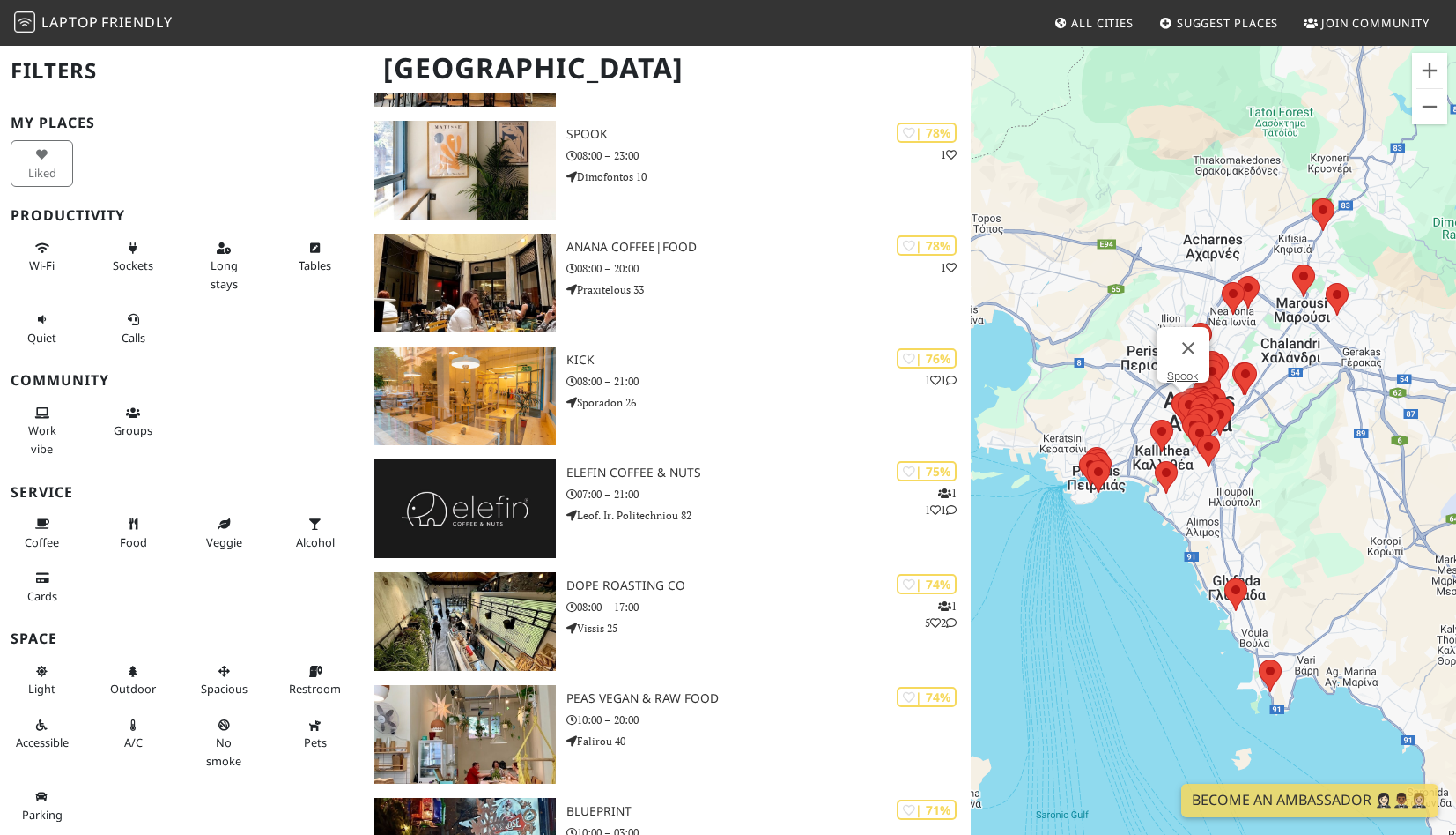
scroll to position [1704, 0]
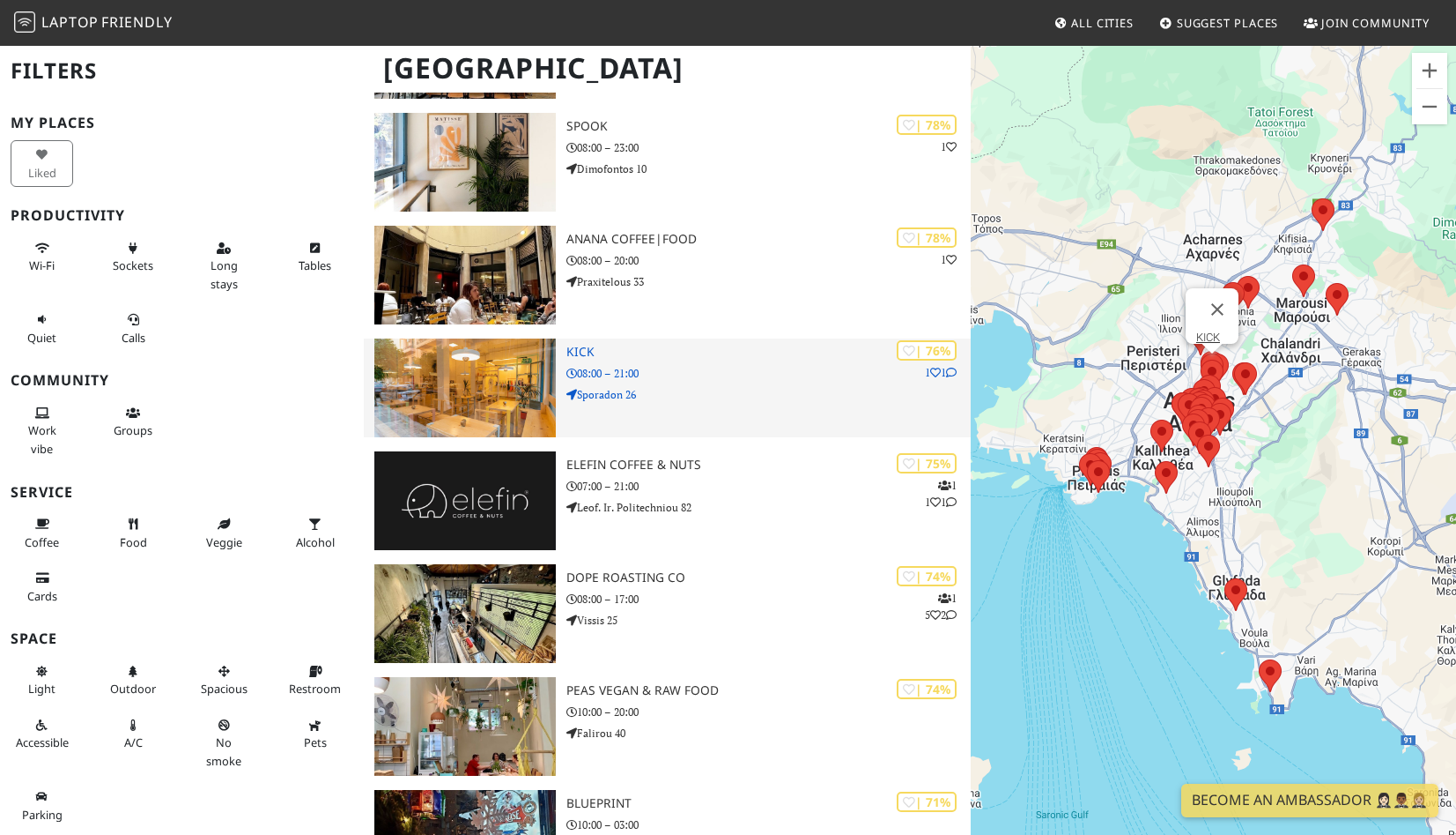
click at [706, 381] on p "08:00 – 21:00" at bounding box center [768, 373] width 404 height 17
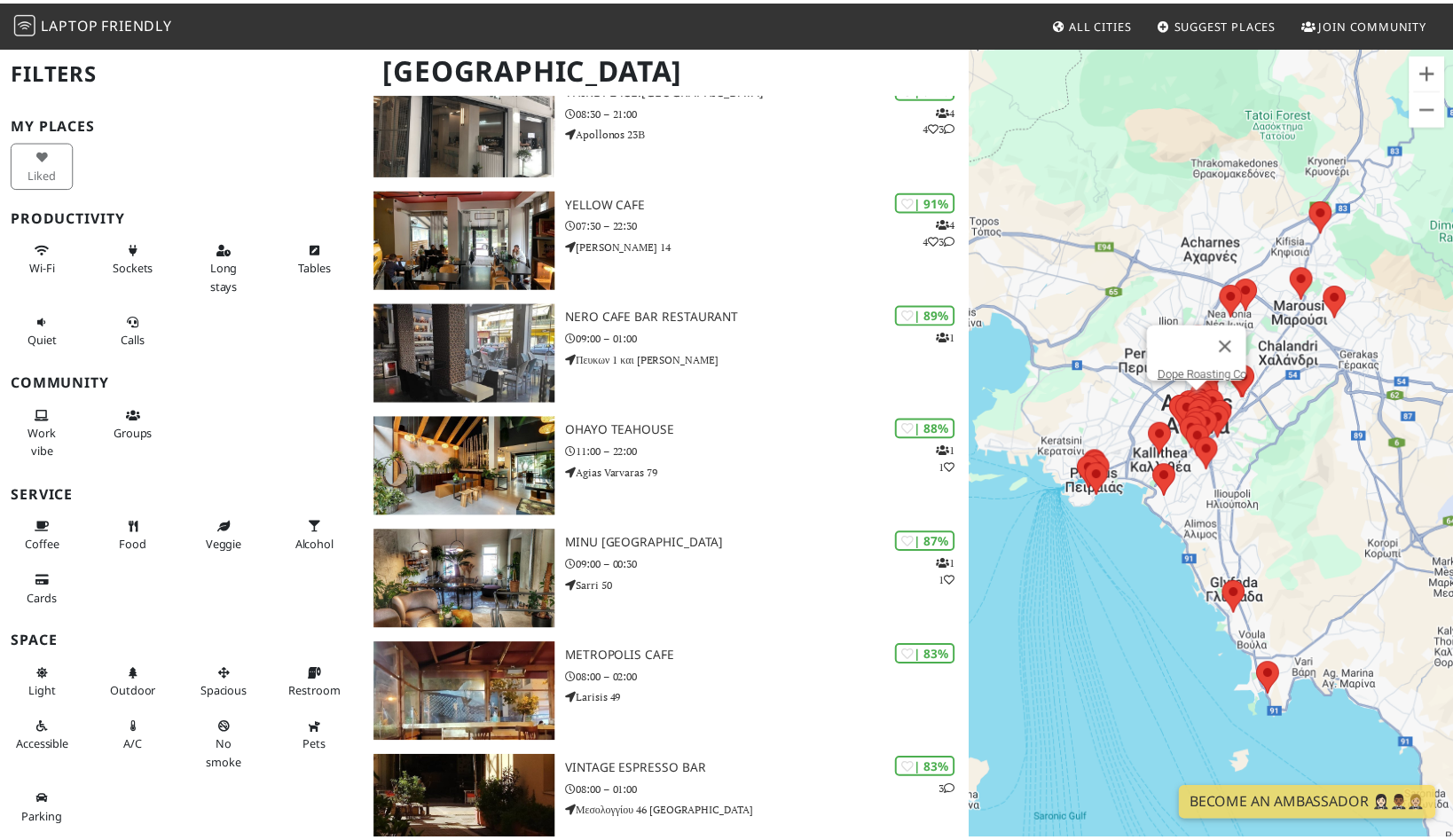
scroll to position [0, 0]
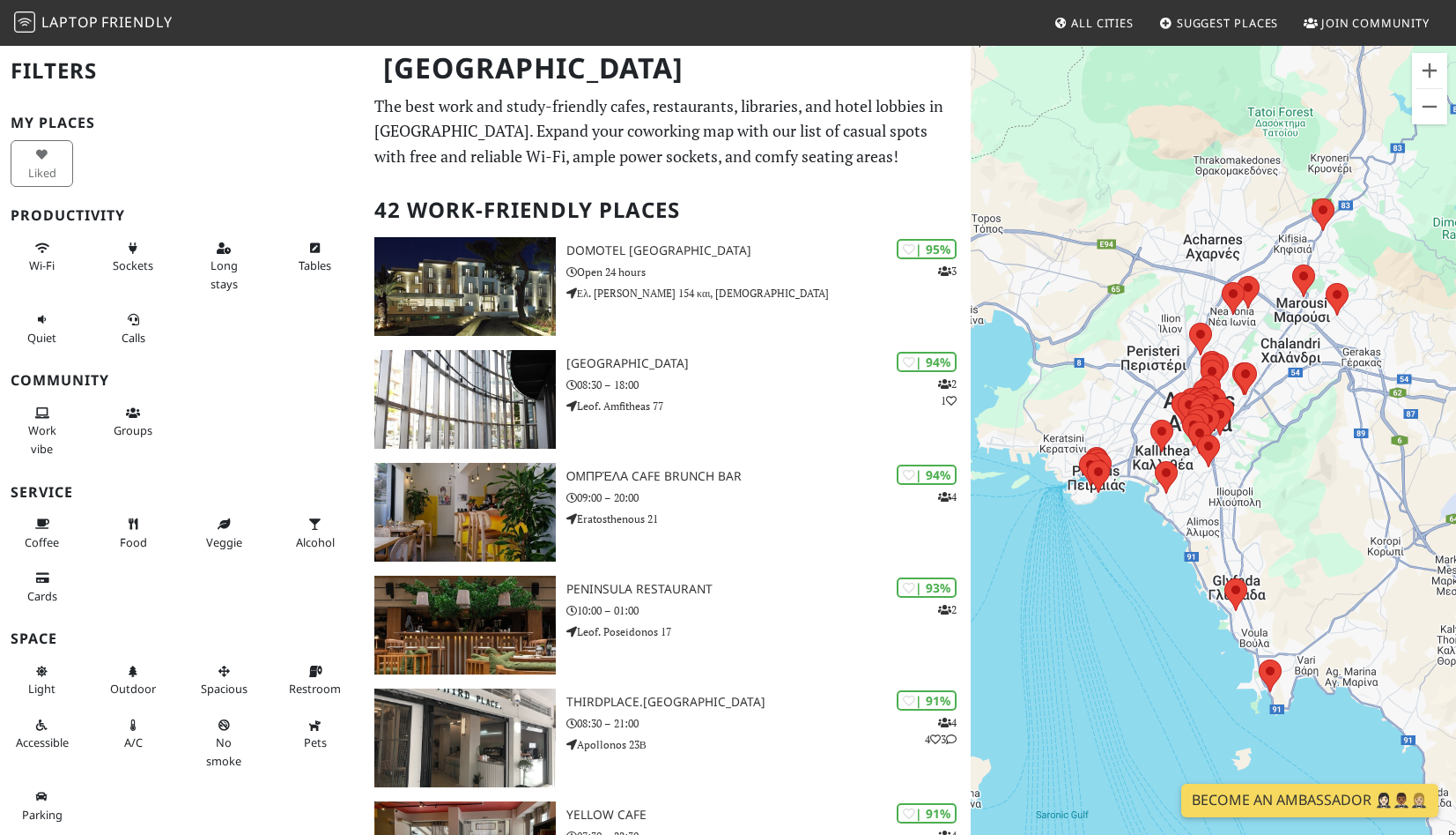
click at [1279, 807] on link "Become an Ambassador 🤵🏻‍♀️🤵🏾‍♂️🤵🏼‍♀️" at bounding box center [1310, 800] width 257 height 34
